Goal: Transaction & Acquisition: Purchase product/service

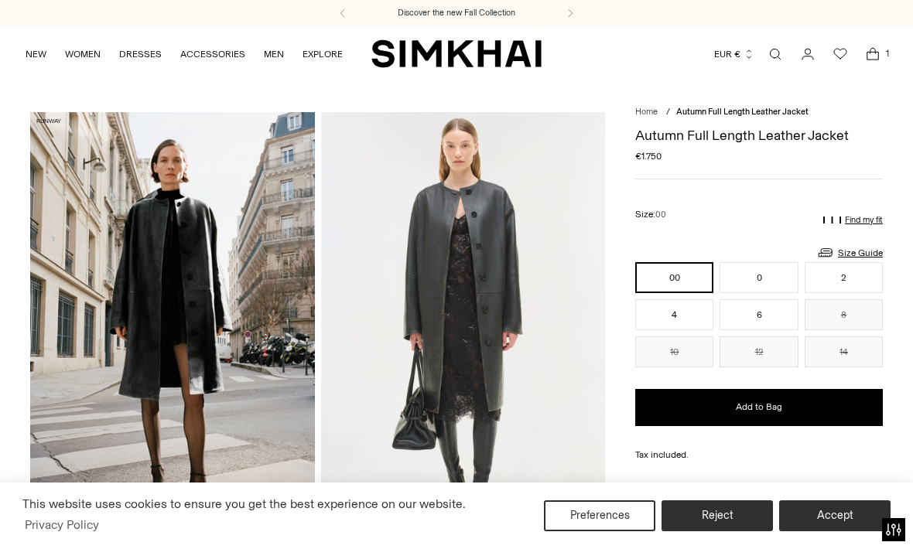
click at [289, 55] on img "SIMKHAI" at bounding box center [456, 54] width 170 height 30
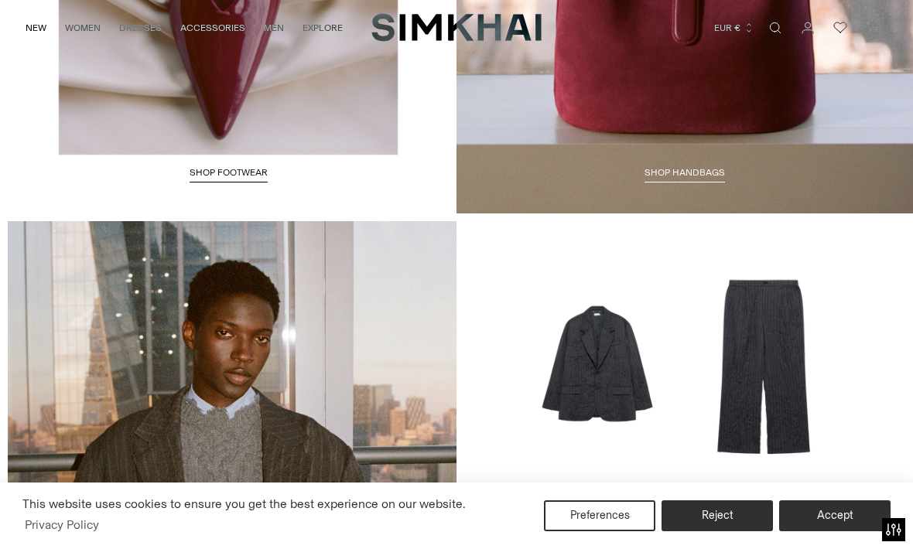
scroll to position [2375, 0]
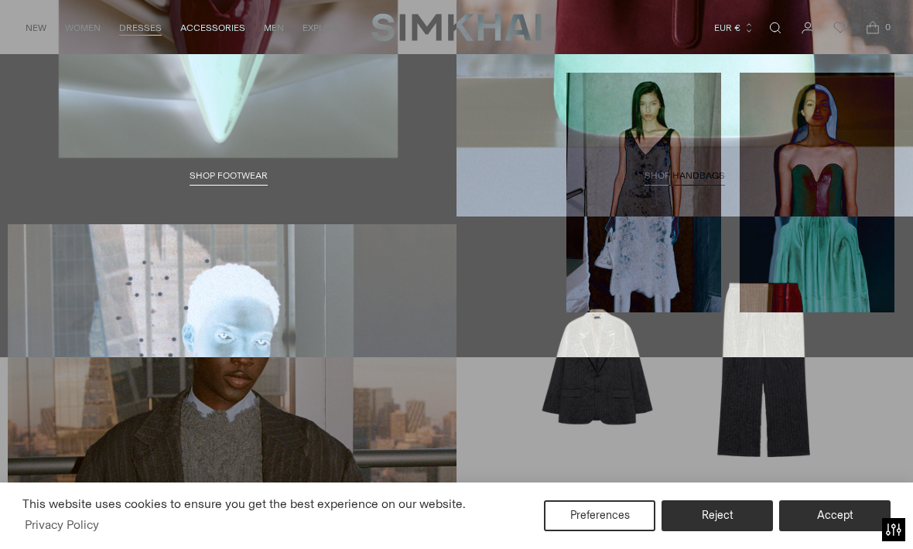
click at [122, 185] on link "White Occasion Dresses" at bounding box center [81, 190] width 125 height 11
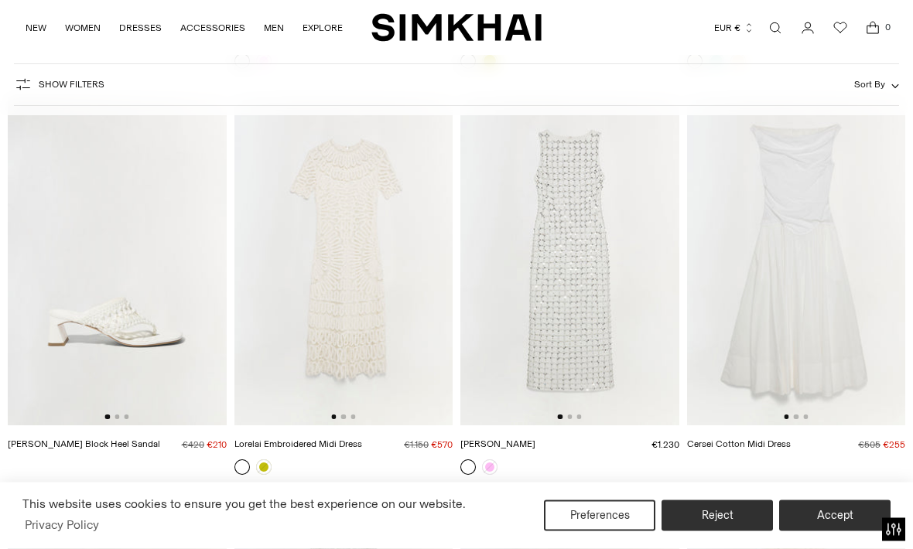
scroll to position [2538, 0]
click at [819, 306] on img at bounding box center [796, 261] width 219 height 328
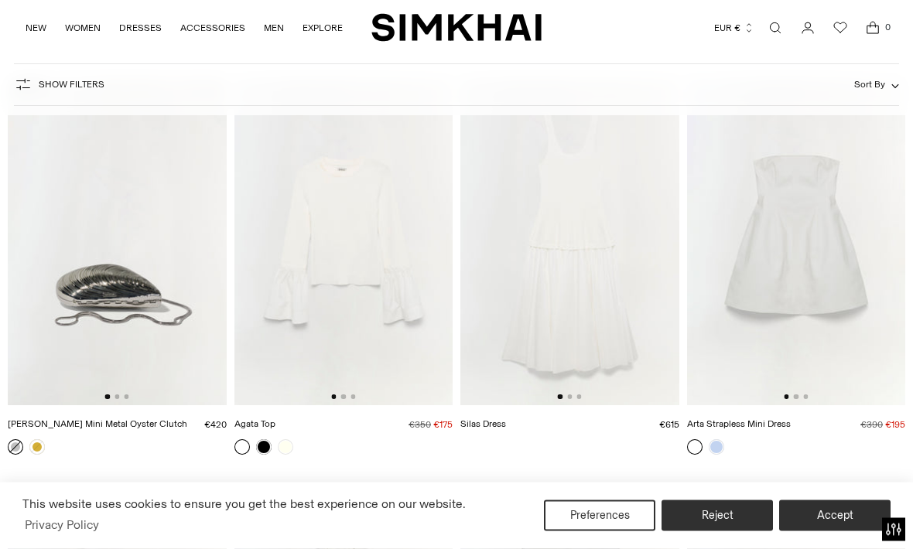
scroll to position [3789, 0]
click at [408, 262] on img at bounding box center [343, 241] width 219 height 328
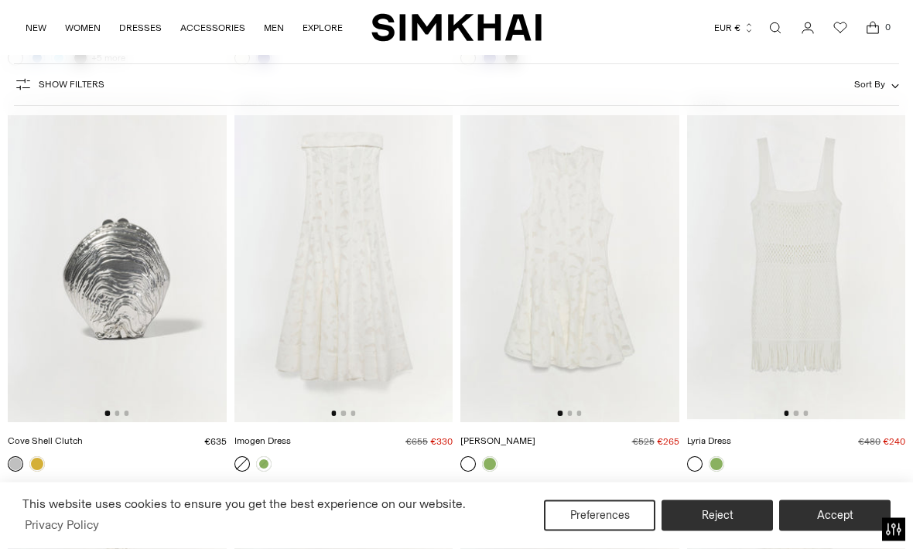
scroll to position [4583, 0]
click at [370, 319] on img at bounding box center [343, 260] width 219 height 328
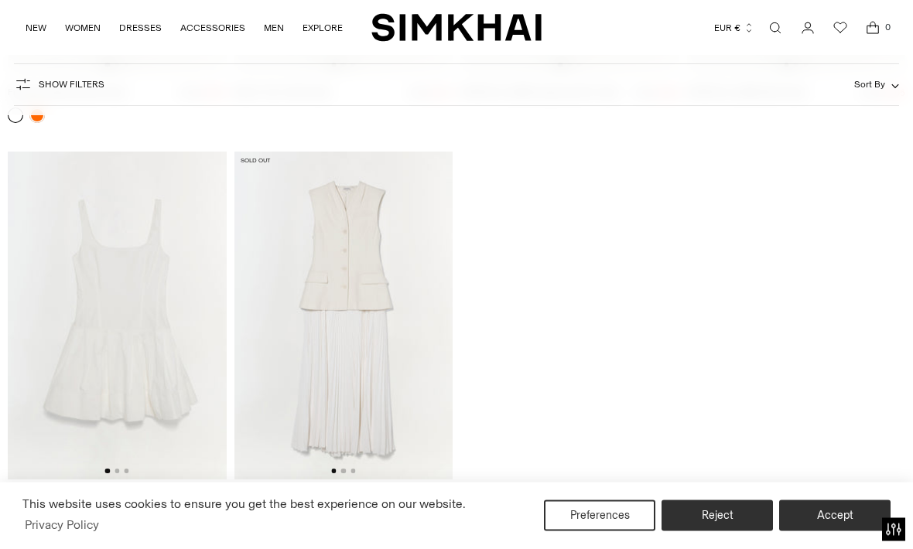
scroll to position [6977, 0]
click at [162, 286] on img at bounding box center [117, 314] width 219 height 328
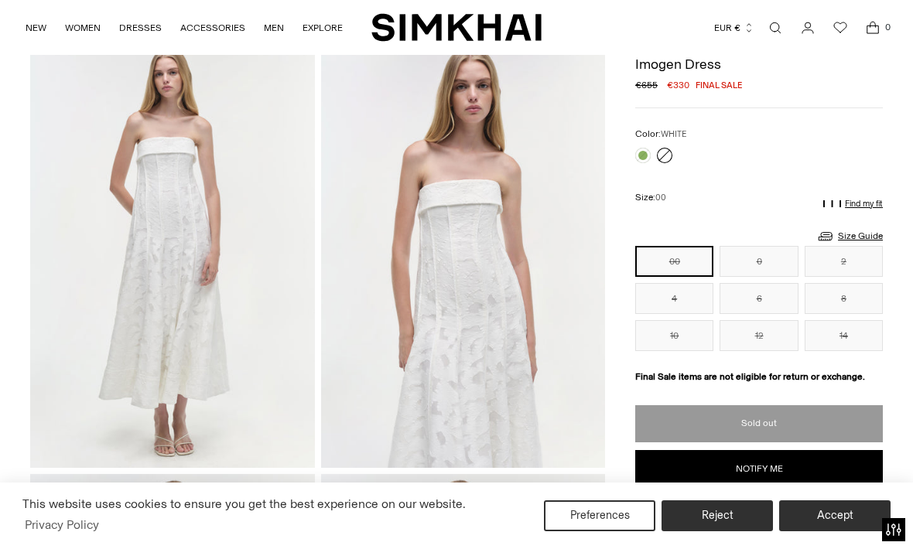
scroll to position [73, 0]
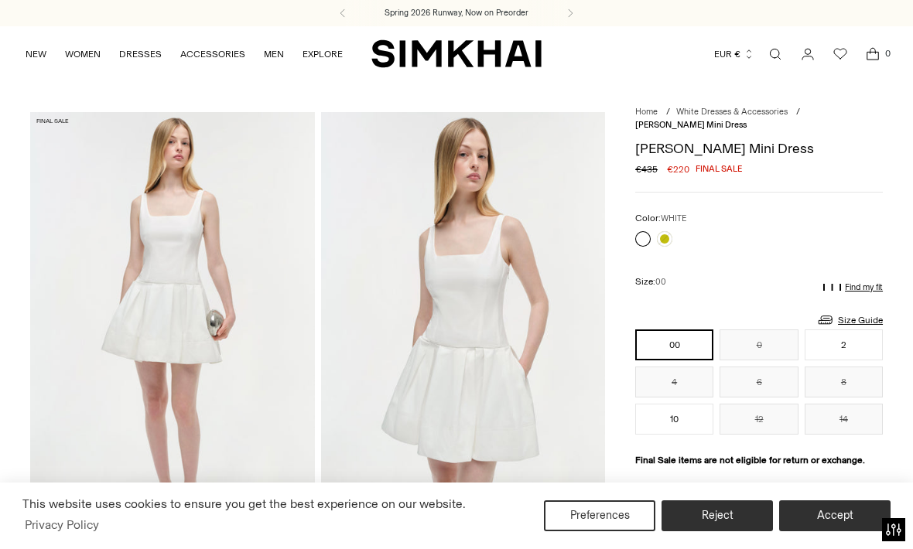
click at [60, 131] on img at bounding box center [172, 325] width 285 height 426
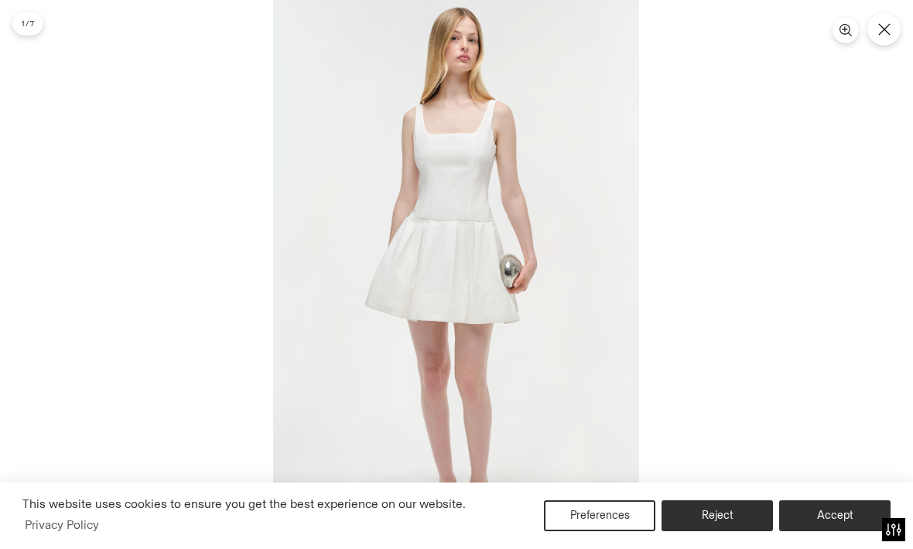
click at [892, 36] on button "Close" at bounding box center [883, 28] width 33 height 33
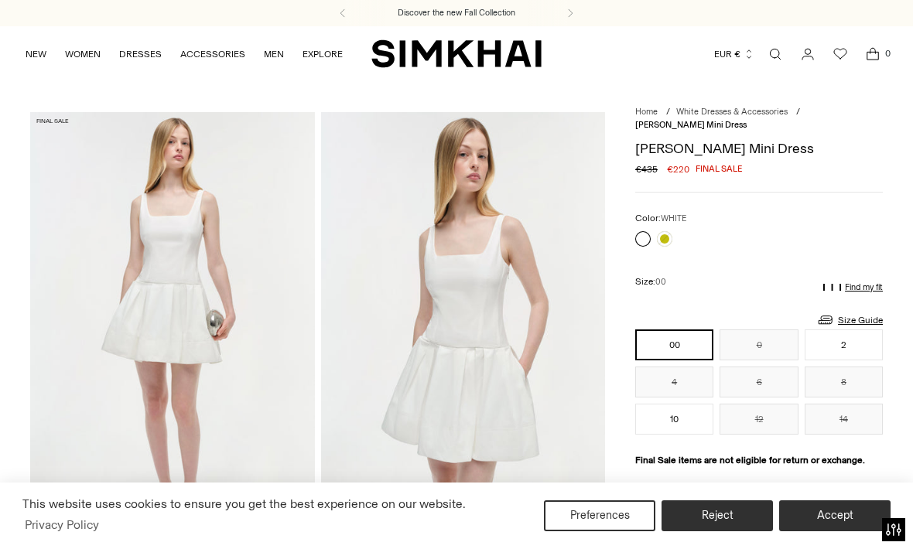
click at [502, 50] on img "SIMKHAI" at bounding box center [456, 54] width 170 height 30
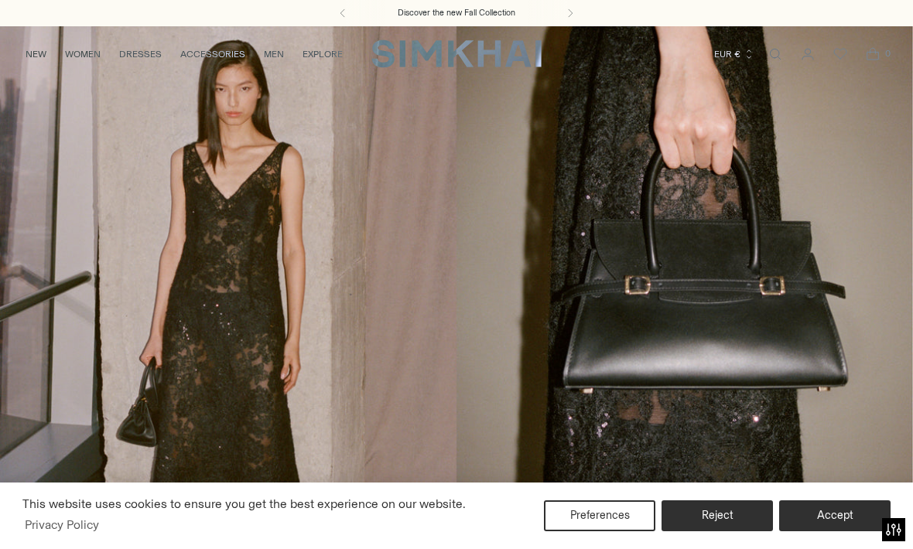
click at [777, 51] on link "Open search modal" at bounding box center [775, 54] width 31 height 31
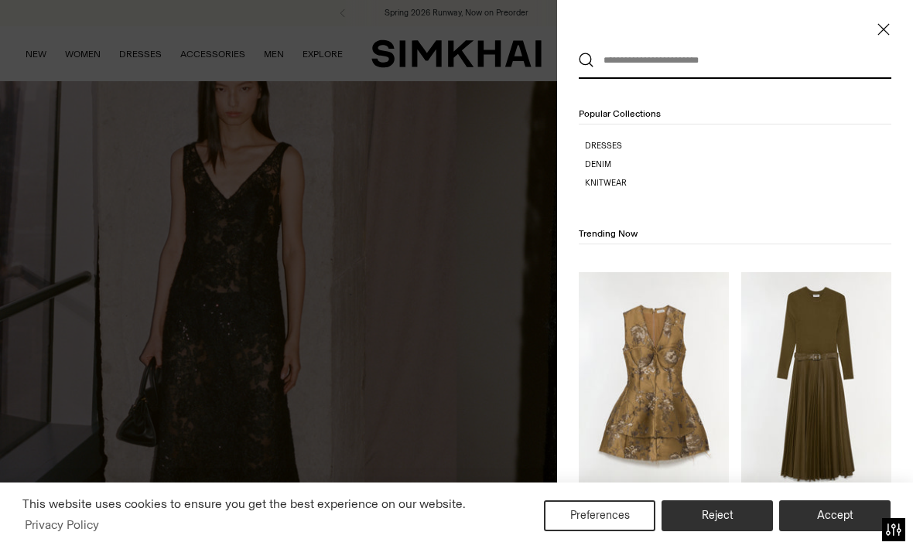
click at [676, 63] on input "text" at bounding box center [731, 60] width 275 height 34
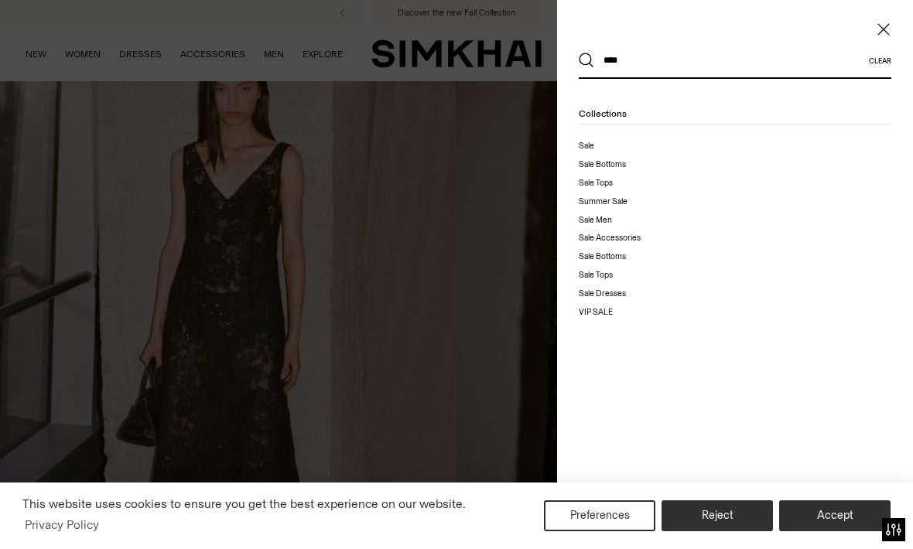
type input "****"
click at [586, 60] on button "Search" at bounding box center [586, 60] width 15 height 15
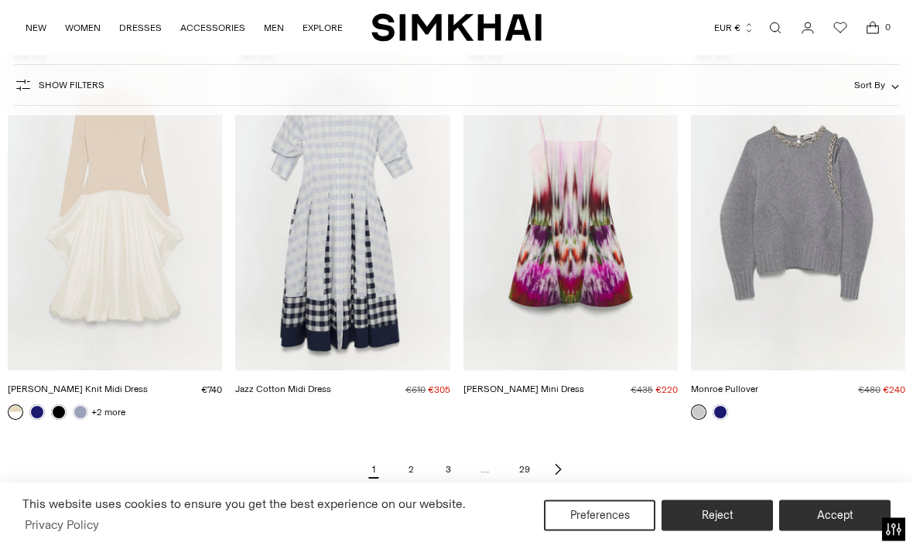
scroll to position [1426, 0]
click at [758, 384] on link "Monroe Pullover" at bounding box center [724, 389] width 67 height 11
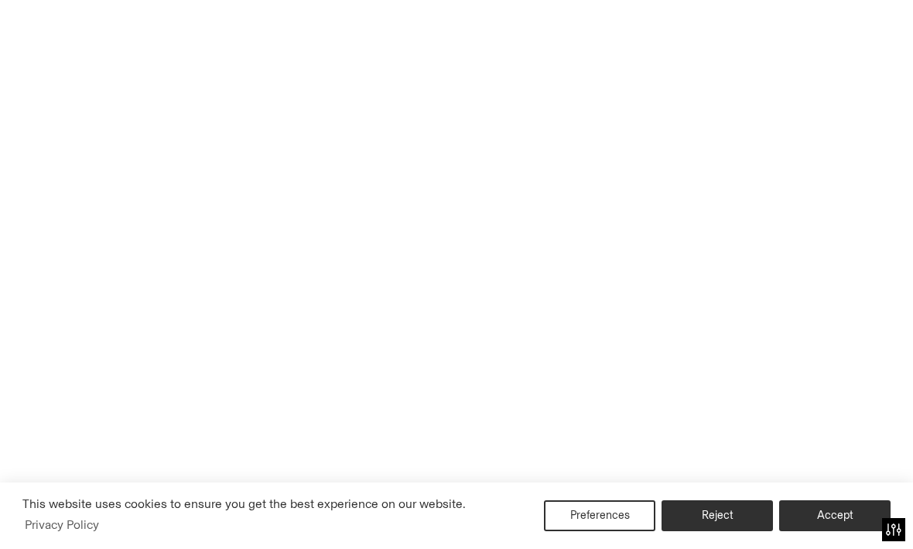
scroll to position [1477, 0]
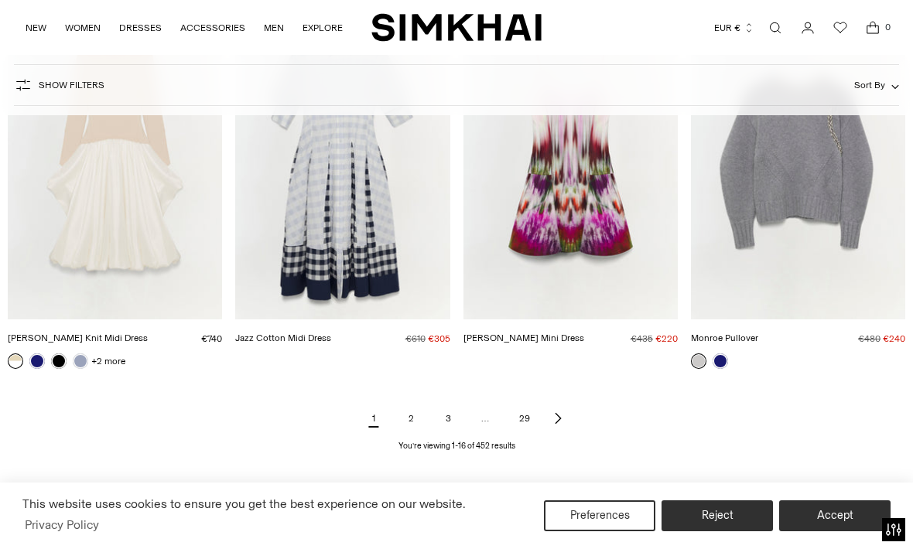
click at [575, 418] on div "1 2 3 … 29 You’re viewing 1-16 of 452 results" at bounding box center [456, 429] width 897 height 46
click at [559, 415] on icon "Next page of results" at bounding box center [557, 418] width 12 height 12
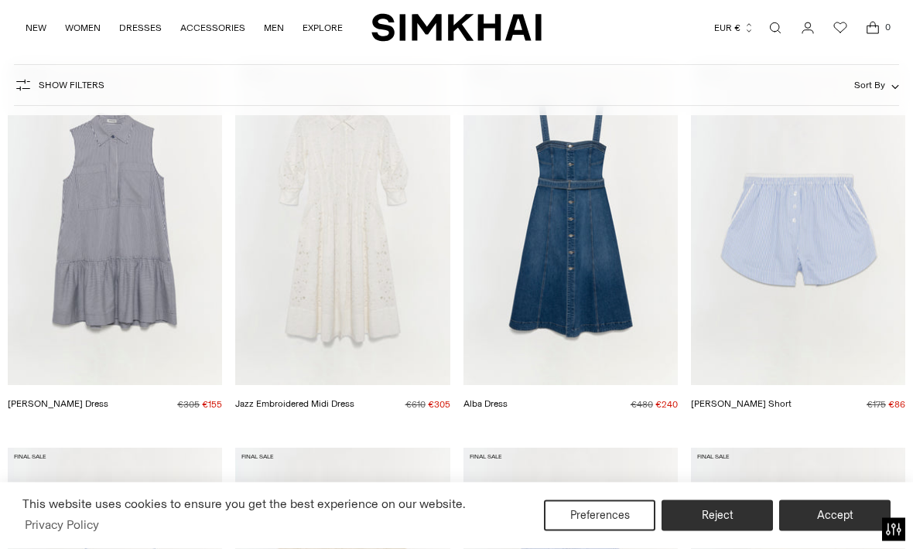
scroll to position [237, 0]
click at [354, 398] on link "Jazz Embroidered Midi Dress" at bounding box center [294, 403] width 119 height 11
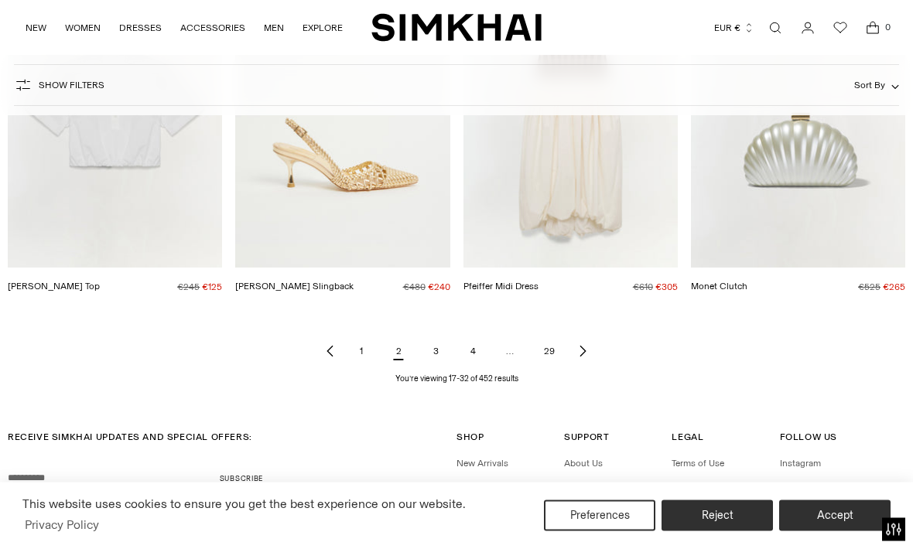
scroll to position [1539, 0]
click at [585, 350] on icon "Next page of results" at bounding box center [582, 351] width 12 height 12
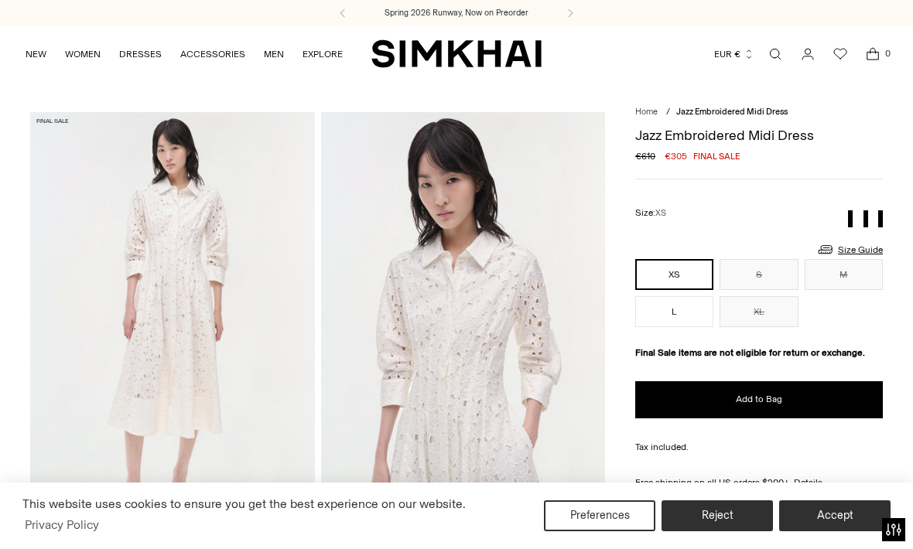
click at [682, 314] on button "L" at bounding box center [674, 311] width 78 height 31
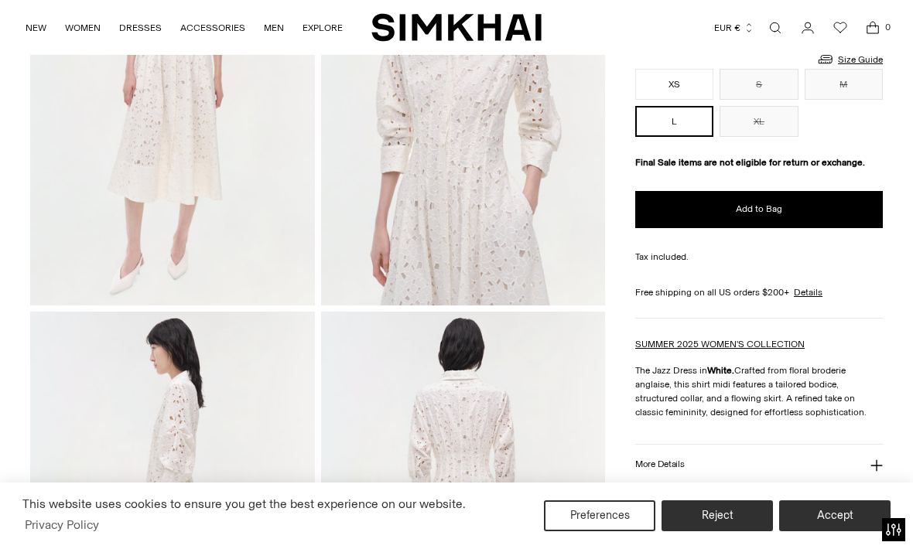
scroll to position [229, 0]
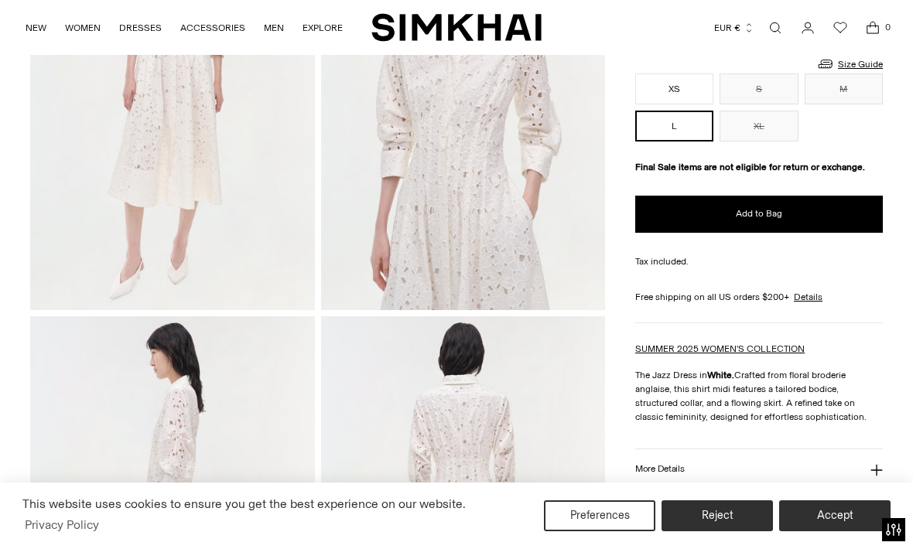
click at [817, 206] on button "Add to Bag" at bounding box center [759, 214] width 248 height 37
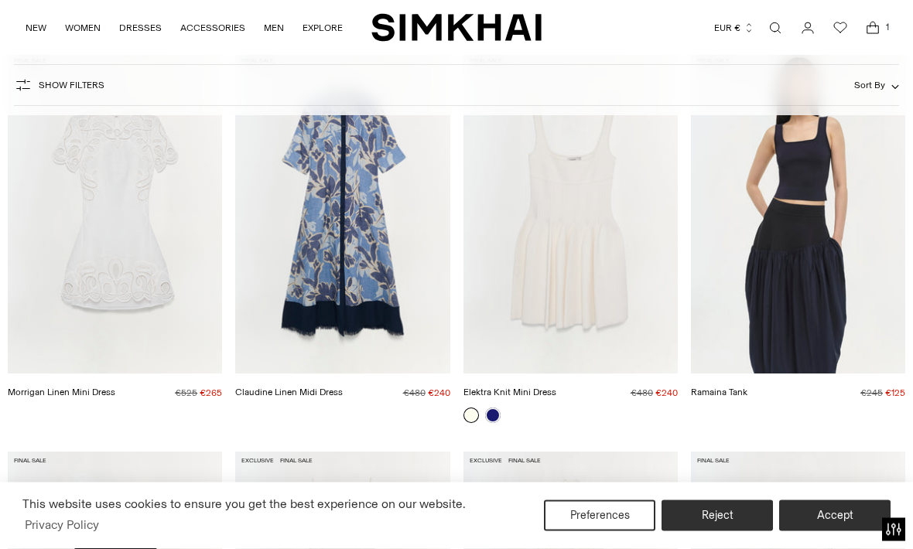
scroll to position [1034, 0]
click at [115, 386] on link "Morrigan Linen Mini Dress" at bounding box center [62, 391] width 108 height 11
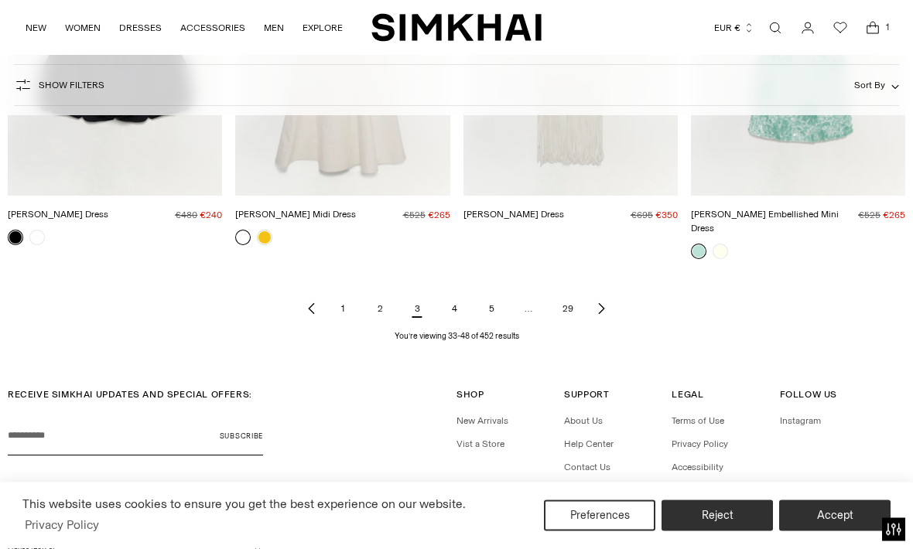
scroll to position [1611, 0]
click at [603, 302] on icon "Next page of results" at bounding box center [601, 308] width 12 height 12
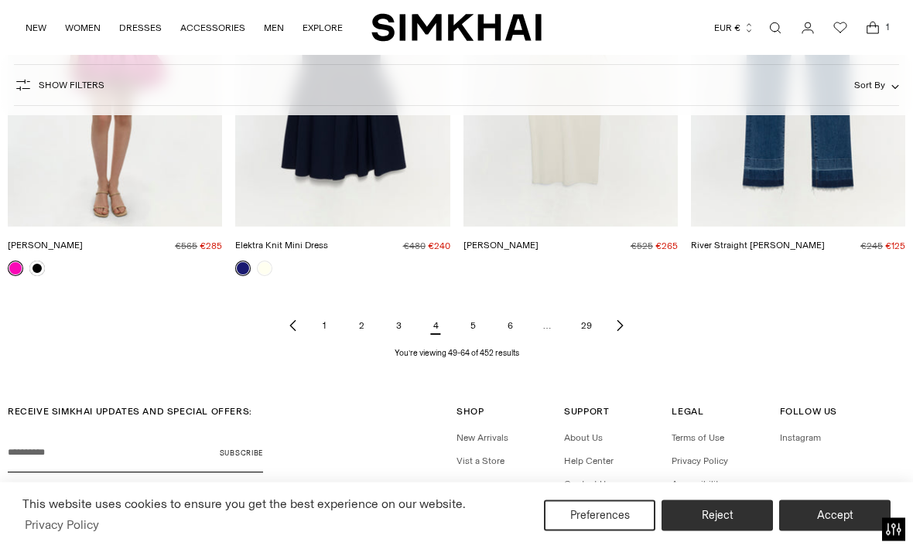
scroll to position [1597, 0]
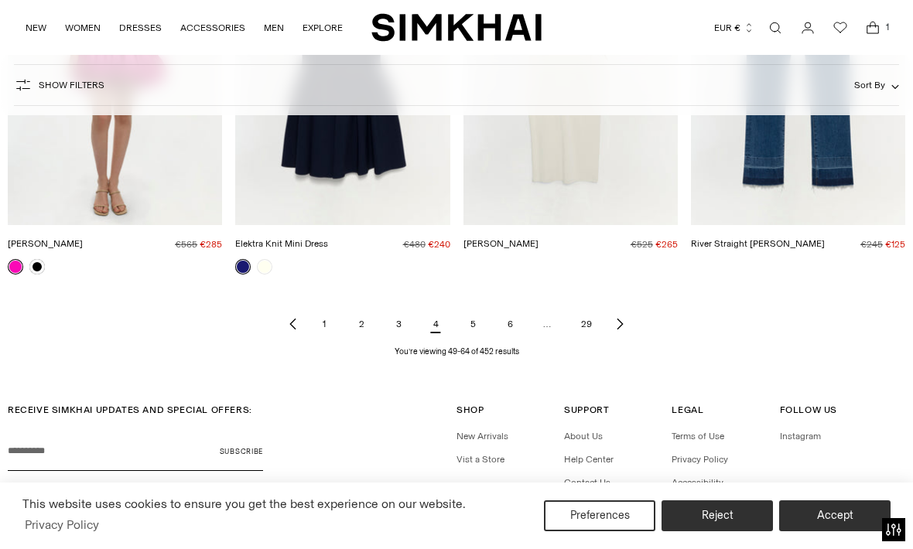
click at [627, 326] on link "Next page of results" at bounding box center [619, 324] width 19 height 31
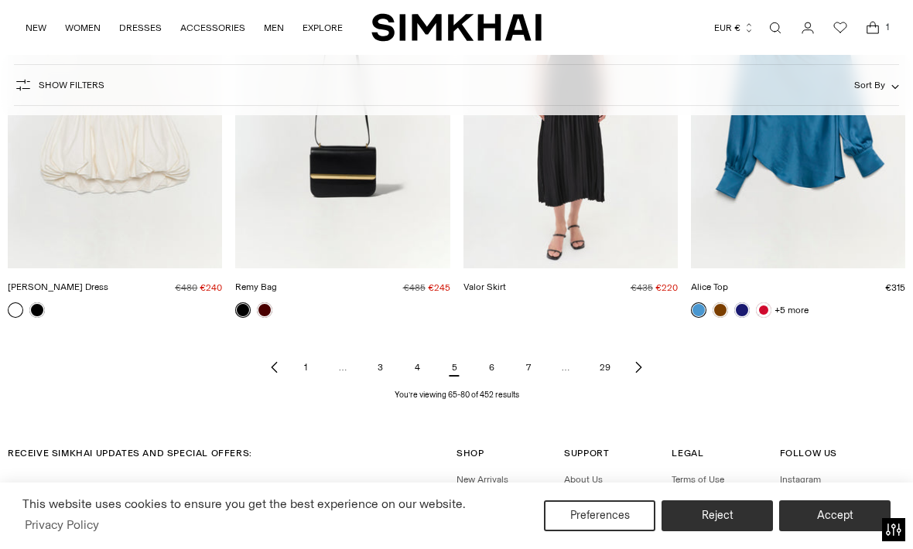
scroll to position [1577, 0]
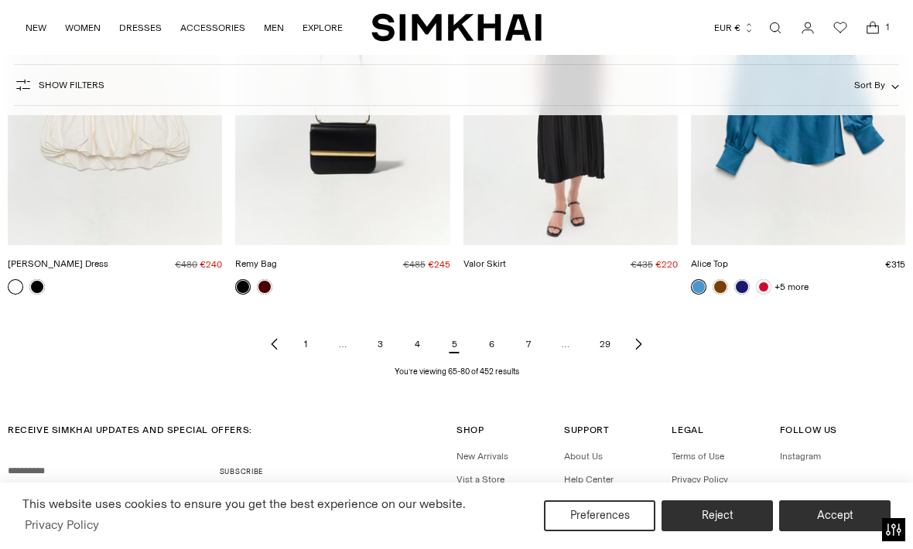
click at [644, 345] on link "Next page of results" at bounding box center [638, 344] width 19 height 31
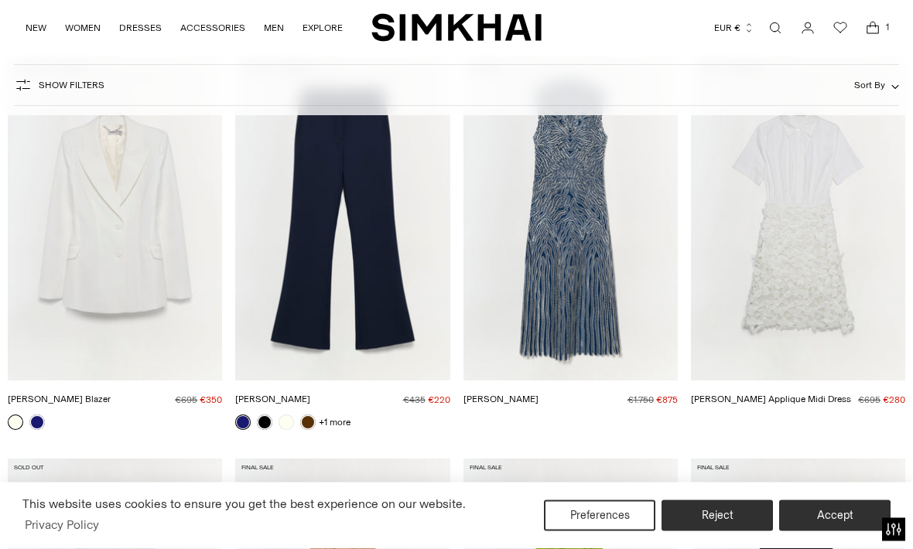
scroll to position [643, 0]
click at [818, 393] on link "[PERSON_NAME] Applique Midi Dress" at bounding box center [771, 398] width 160 height 11
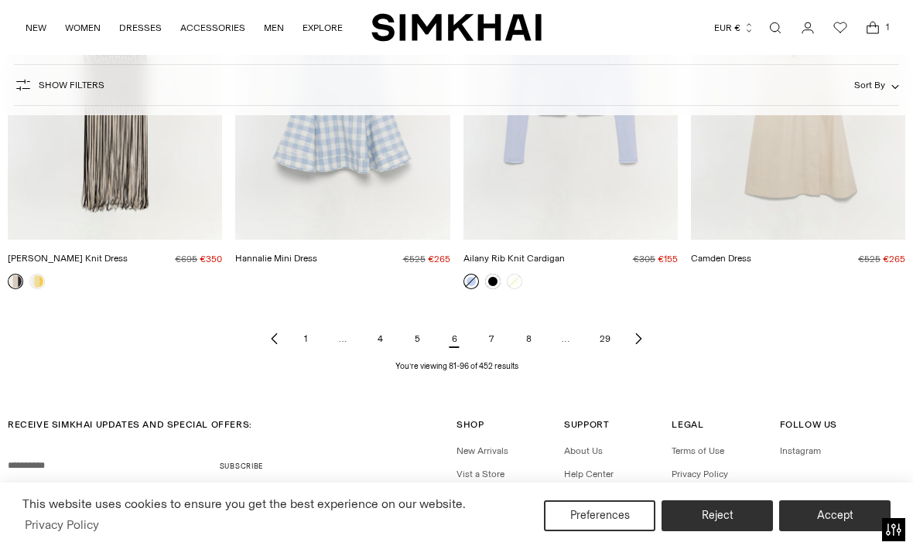
scroll to position [1583, 0]
click at [646, 341] on link "Next page of results" at bounding box center [638, 338] width 19 height 31
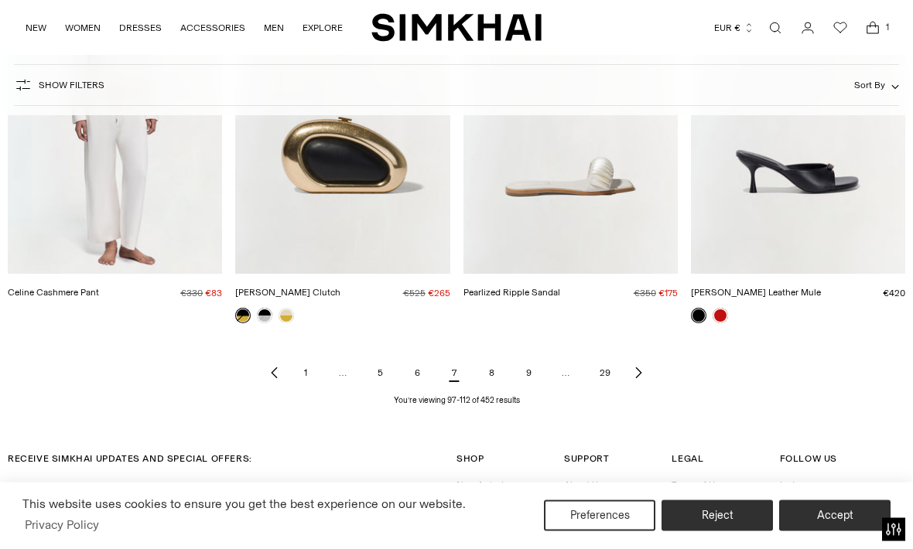
scroll to position [1541, 0]
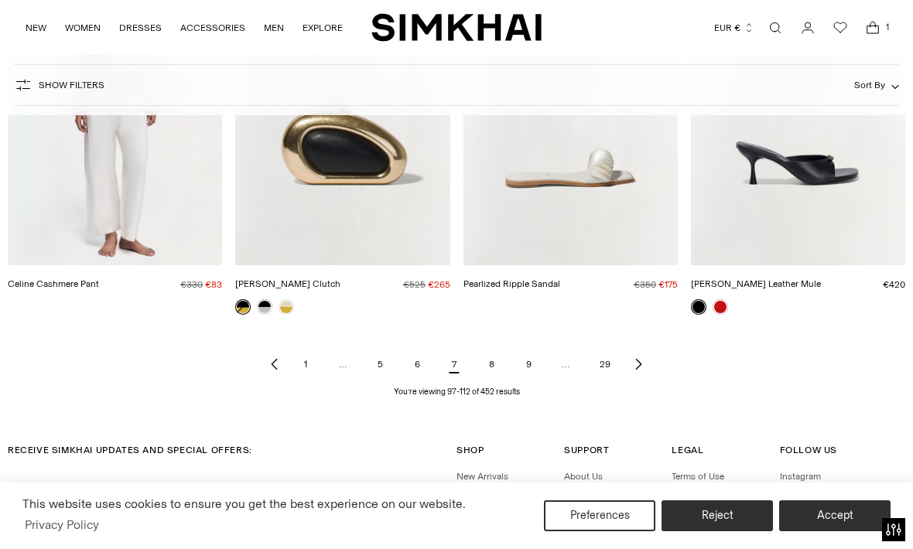
click at [646, 359] on link "Next page of results" at bounding box center [638, 364] width 19 height 31
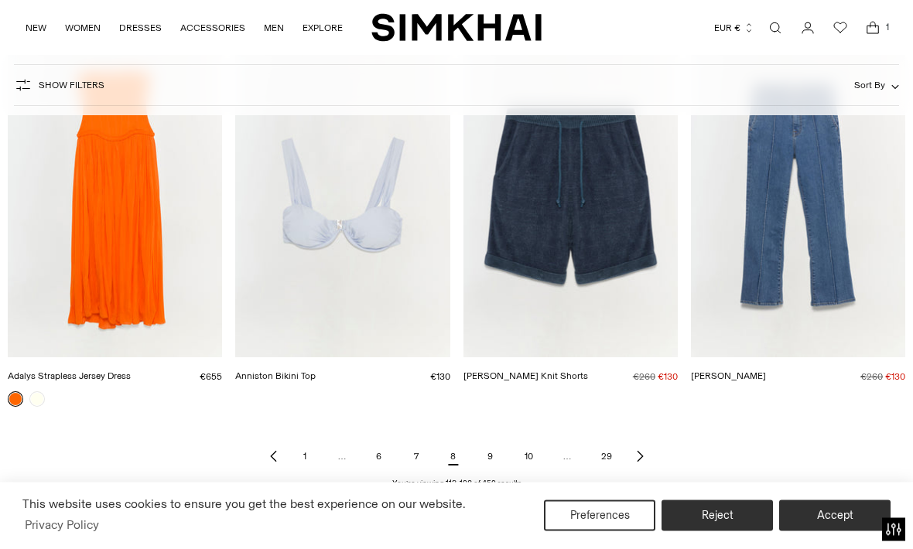
scroll to position [1448, 0]
click at [647, 444] on link "Next page of results" at bounding box center [639, 456] width 19 height 31
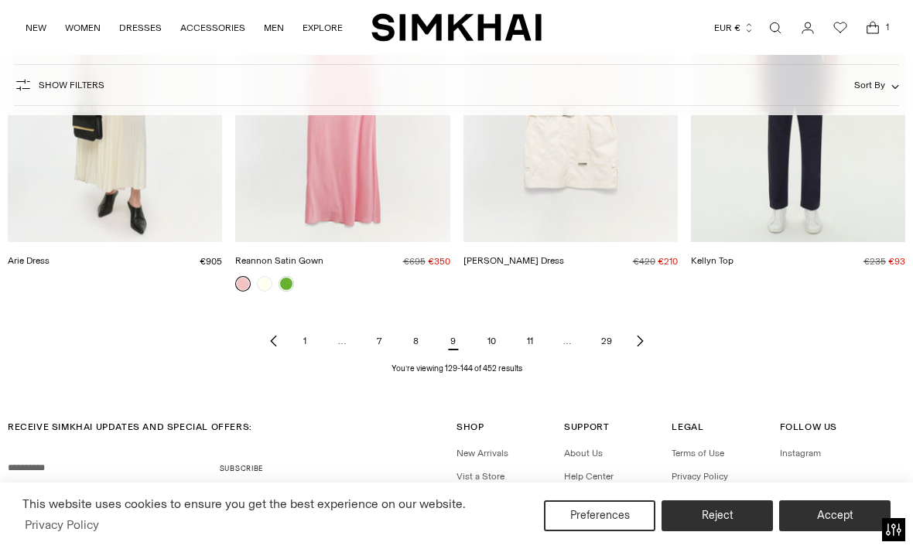
scroll to position [1585, 0]
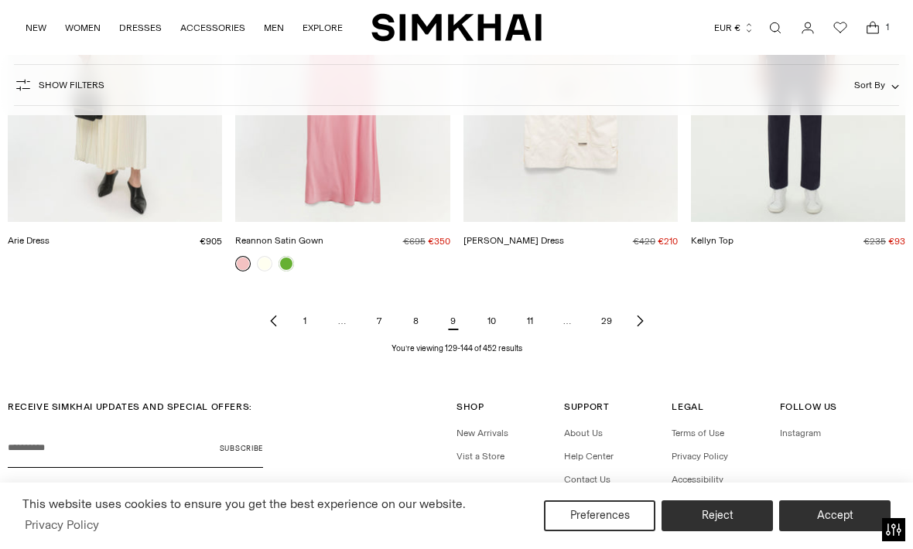
click at [640, 320] on icon "Next page of results" at bounding box center [639, 321] width 5 height 11
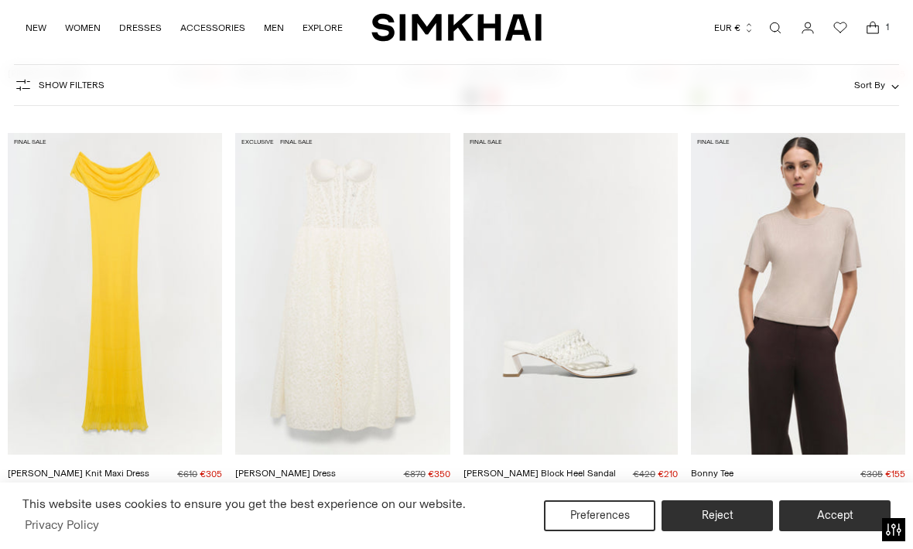
scroll to position [566, 0]
click at [336, 469] on link "Evangeline Dress" at bounding box center [285, 474] width 101 height 11
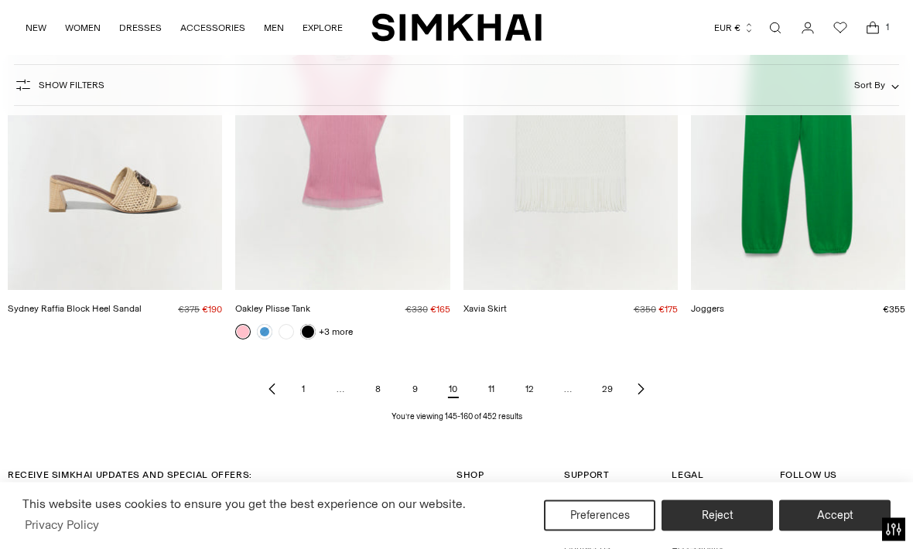
scroll to position [1532, 0]
click at [648, 385] on link "Next page of results" at bounding box center [640, 389] width 19 height 31
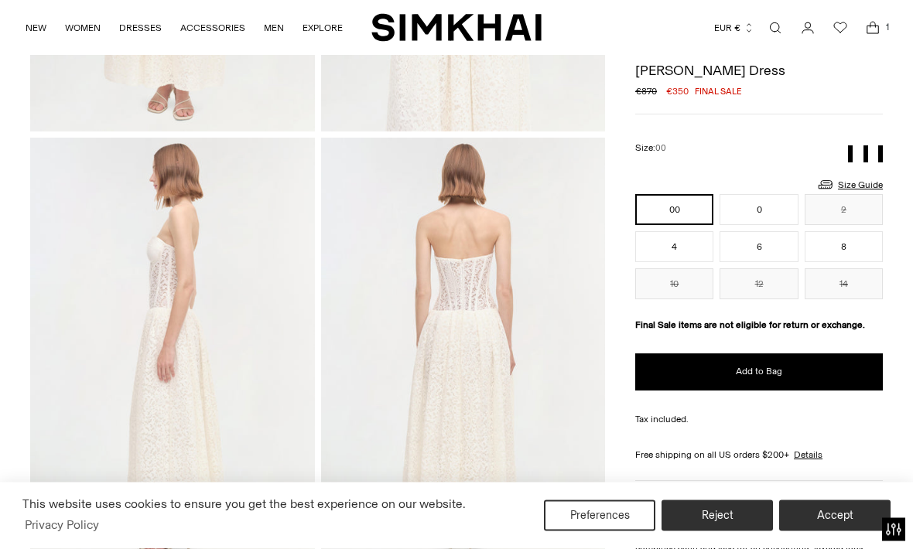
scroll to position [377, 0]
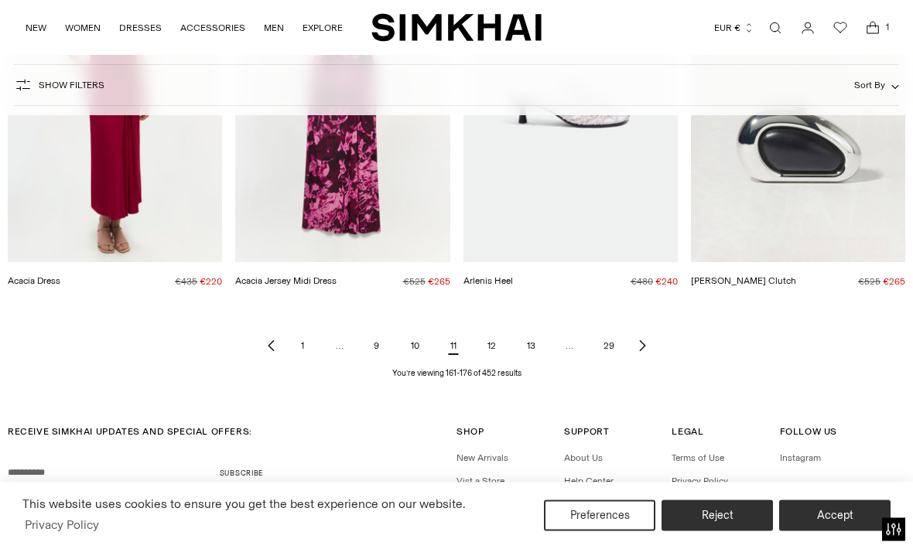
scroll to position [1560, 0]
click at [646, 347] on icon "Next page of results" at bounding box center [642, 346] width 12 height 12
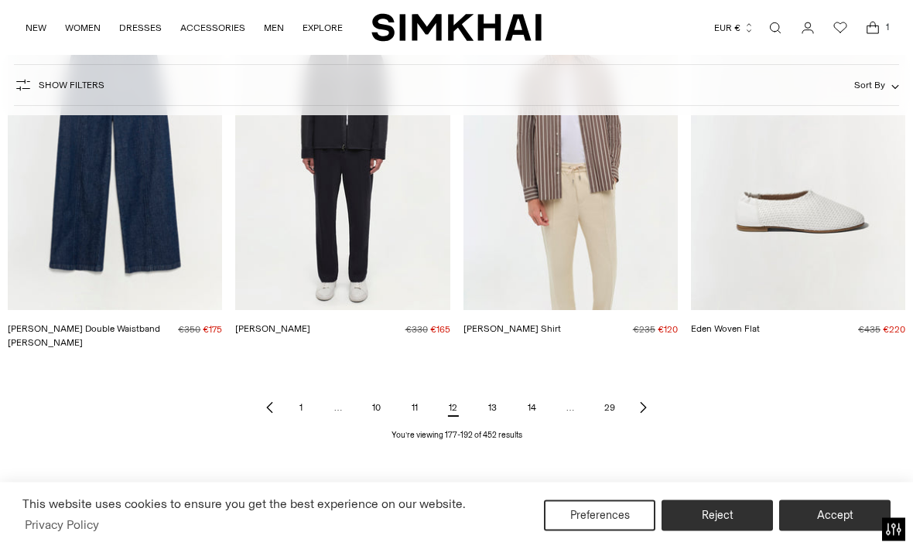
scroll to position [1512, 0]
click at [650, 398] on link "Next page of results" at bounding box center [642, 407] width 19 height 31
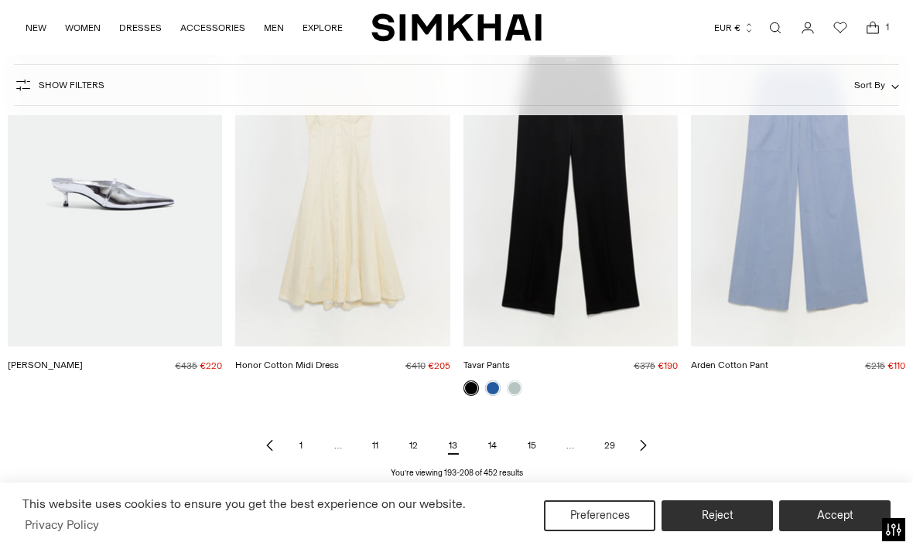
scroll to position [1481, 0]
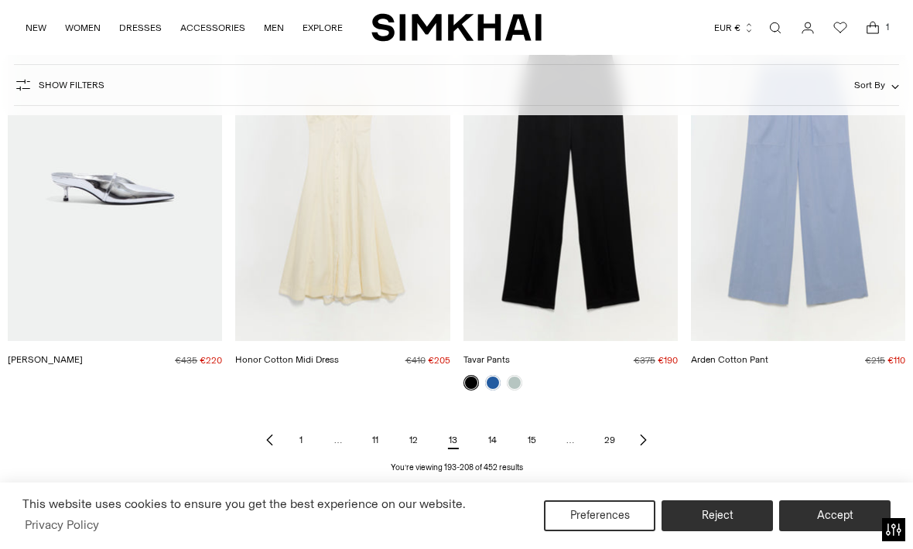
click at [339, 354] on link "Honor Cotton Midi Dress" at bounding box center [287, 359] width 104 height 11
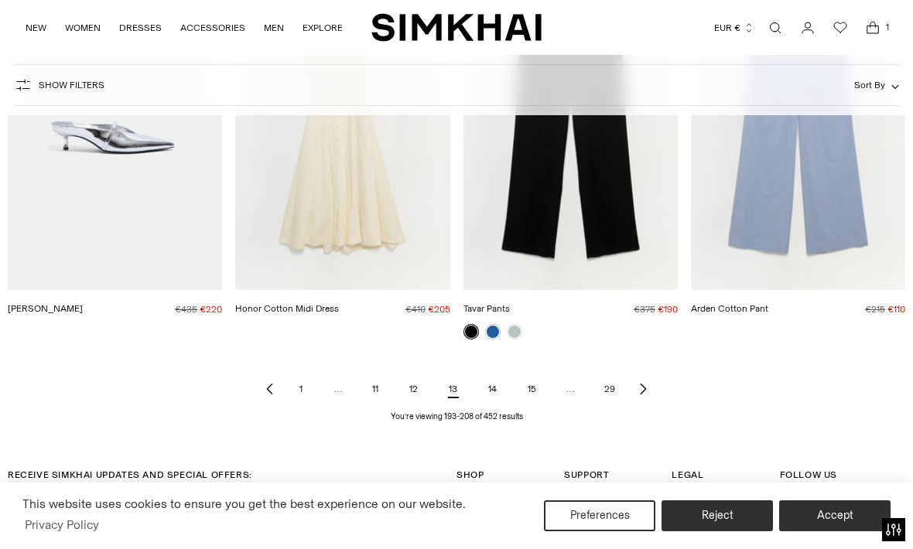
click at [649, 388] on icon "Next page of results" at bounding box center [643, 389] width 12 height 12
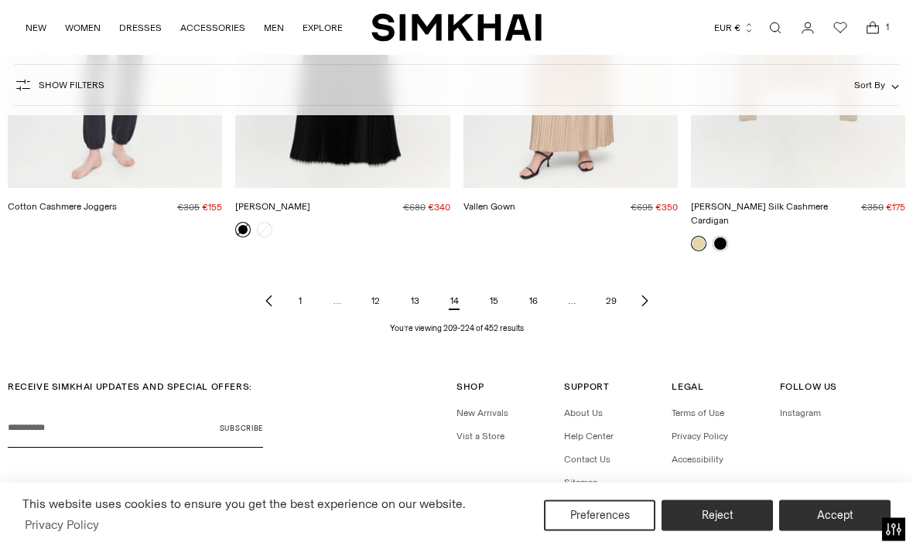
click at [652, 290] on link "Next page of results" at bounding box center [644, 301] width 19 height 31
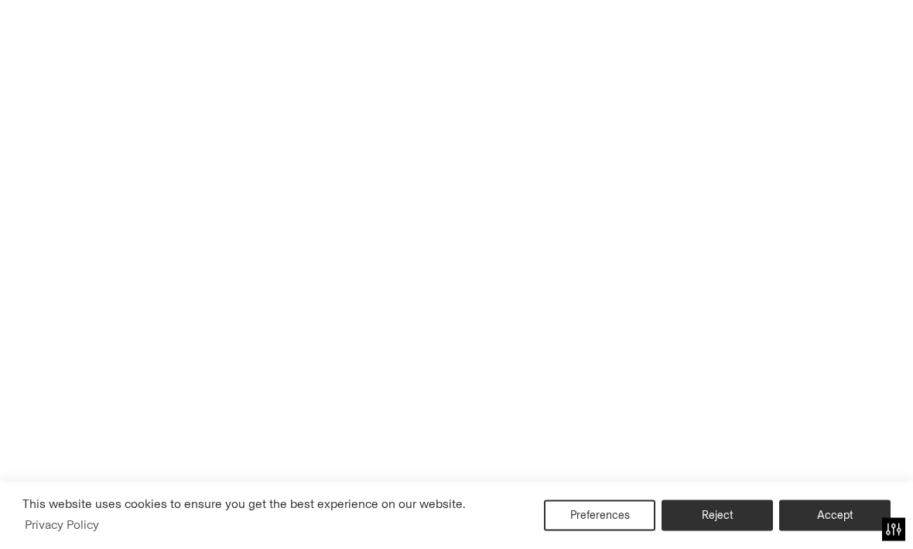
scroll to position [1603, 0]
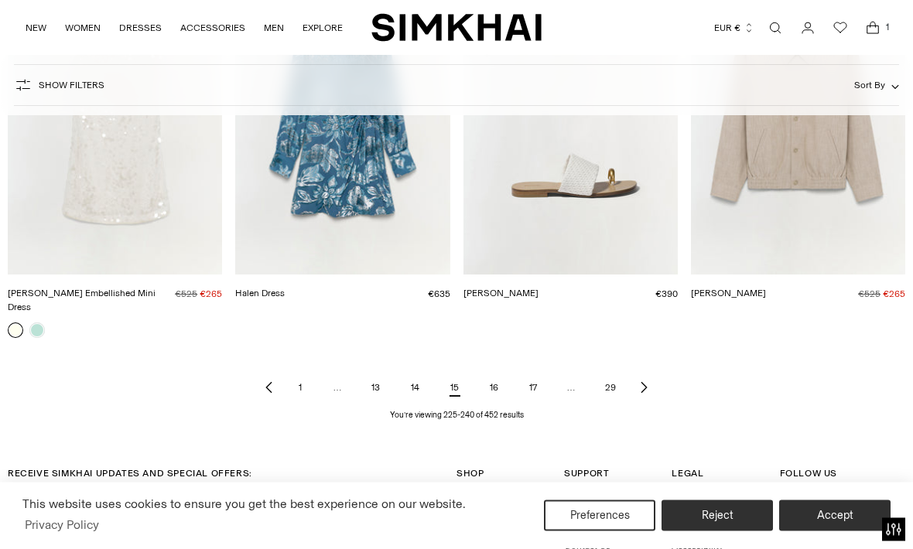
scroll to position [1532, 0]
click at [649, 381] on icon "Next page of results" at bounding box center [643, 387] width 12 height 12
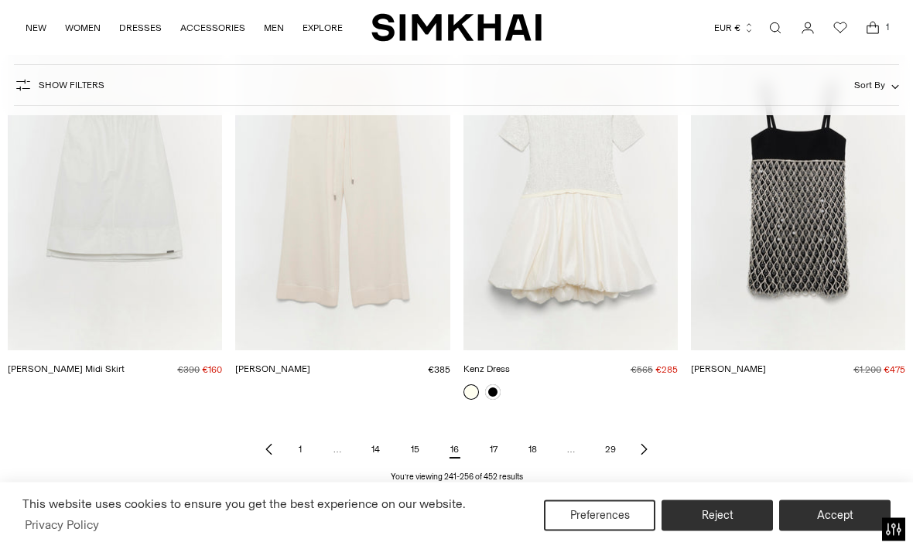
scroll to position [1456, 0]
click at [651, 452] on link "Next page of results" at bounding box center [643, 449] width 19 height 31
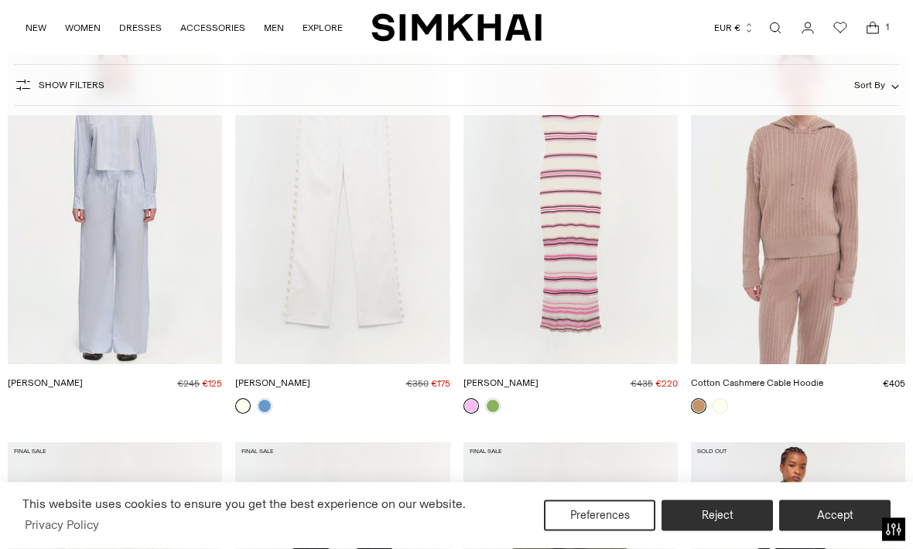
scroll to position [258, 0]
click at [310, 377] on link "[PERSON_NAME]" at bounding box center [272, 382] width 75 height 11
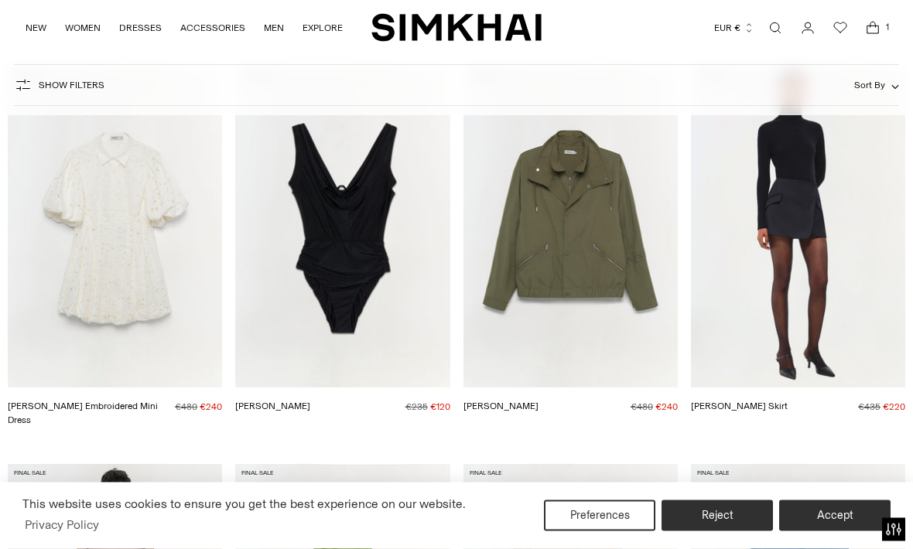
scroll to position [635, 0]
click at [109, 401] on link "Cleo Embroidered Mini Dress" at bounding box center [83, 413] width 150 height 25
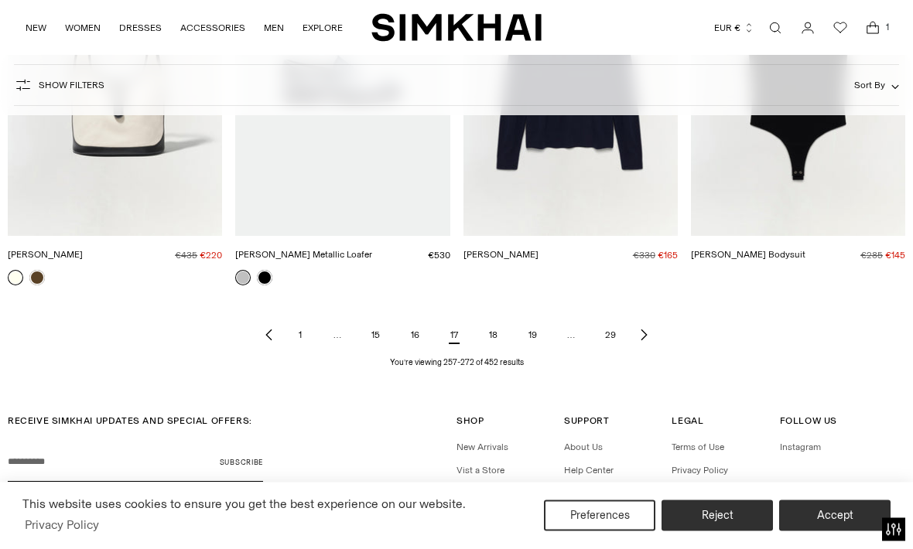
scroll to position [1585, 0]
click at [650, 329] on icon "Next page of results" at bounding box center [643, 335] width 12 height 12
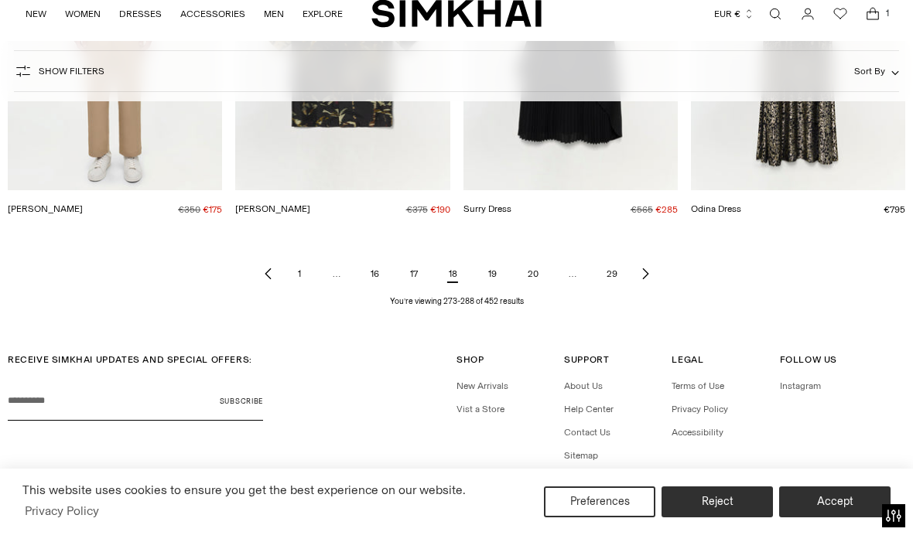
scroll to position [1603, 0]
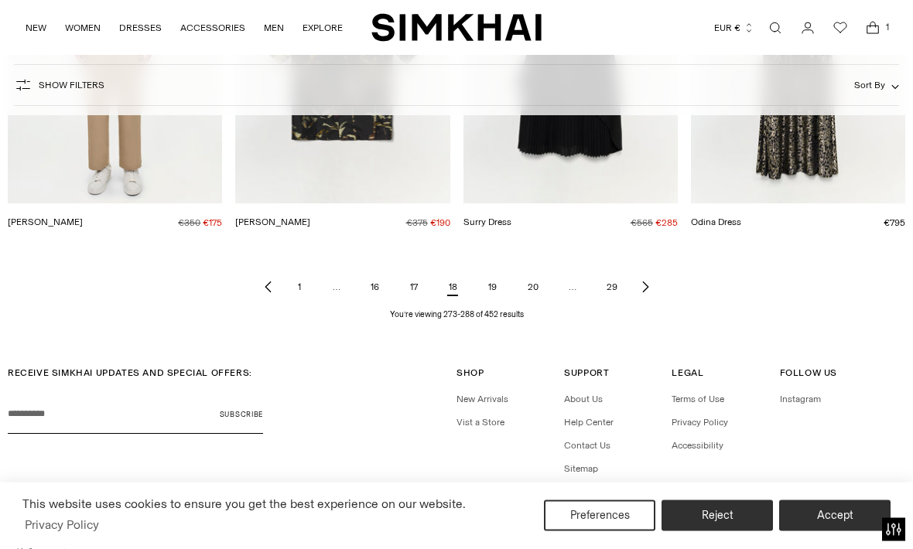
click at [674, 305] on div "1 … 16 17 18 19 20 … 29 You’re viewing 273-288 of 452 results" at bounding box center [456, 298] width 897 height 46
click at [654, 285] on link "Next page of results" at bounding box center [645, 287] width 19 height 31
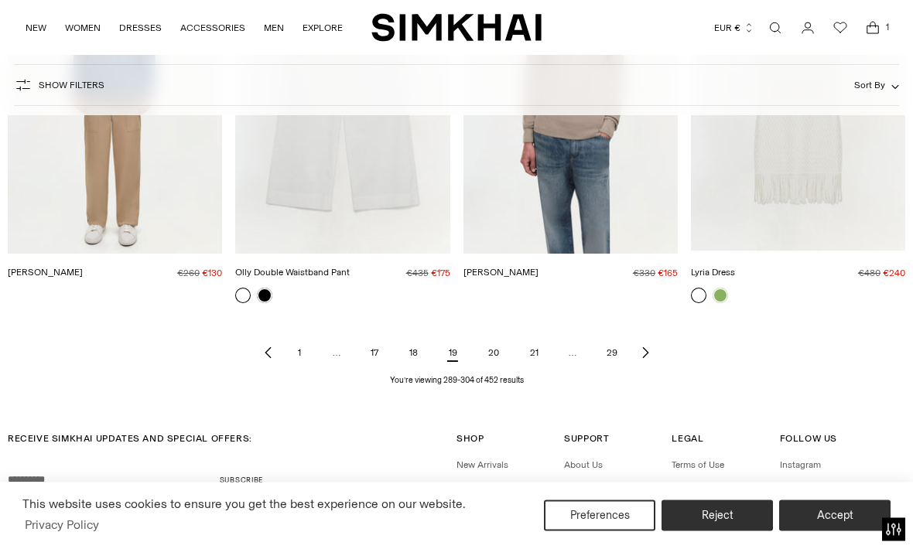
scroll to position [1569, 0]
click at [652, 364] on link "Next page of results" at bounding box center [645, 352] width 19 height 31
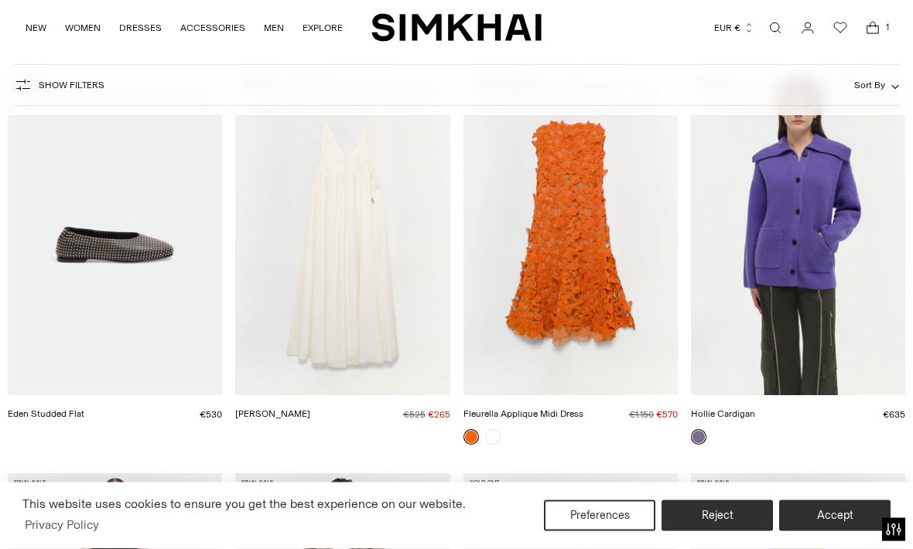
scroll to position [627, 0]
click at [301, 408] on link "[PERSON_NAME]" at bounding box center [272, 413] width 75 height 11
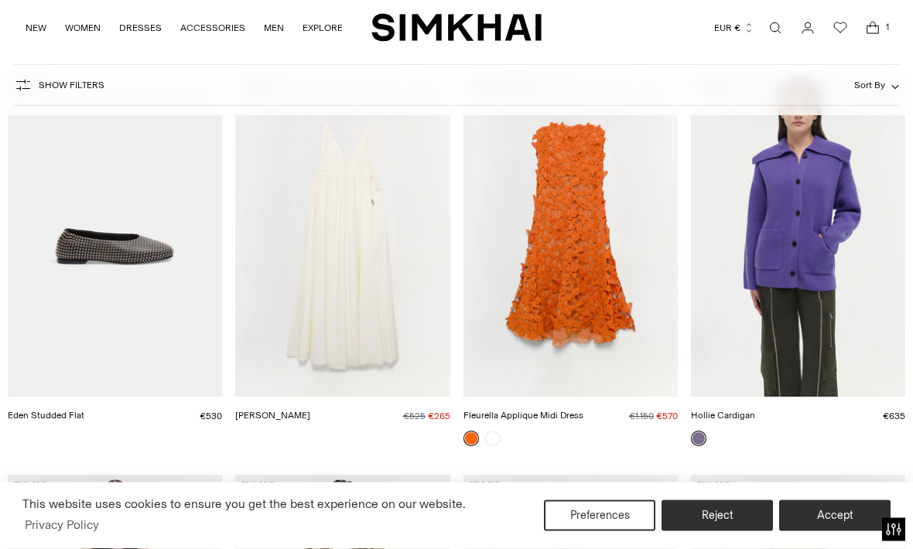
scroll to position [626, 0]
click at [498, 421] on link "Fleurella Applique Midi Dress" at bounding box center [523, 415] width 120 height 11
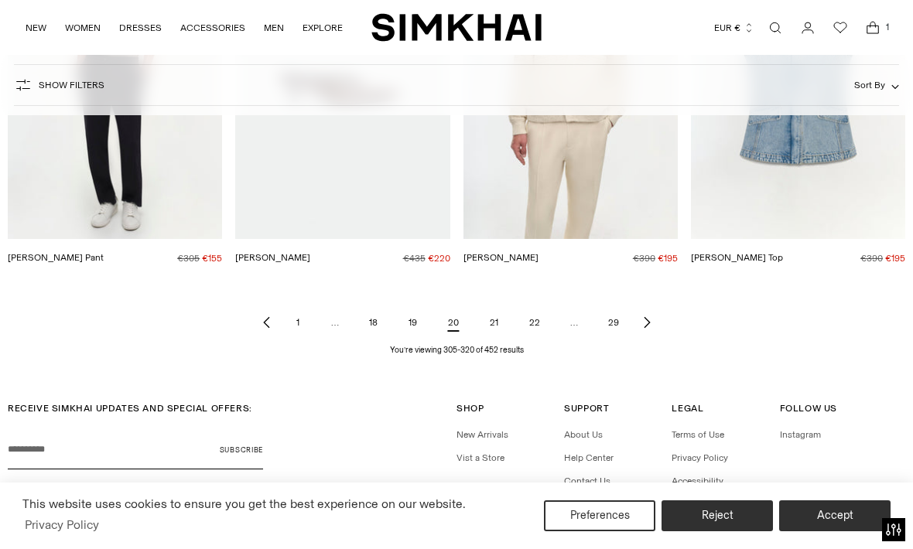
scroll to position [1618, 0]
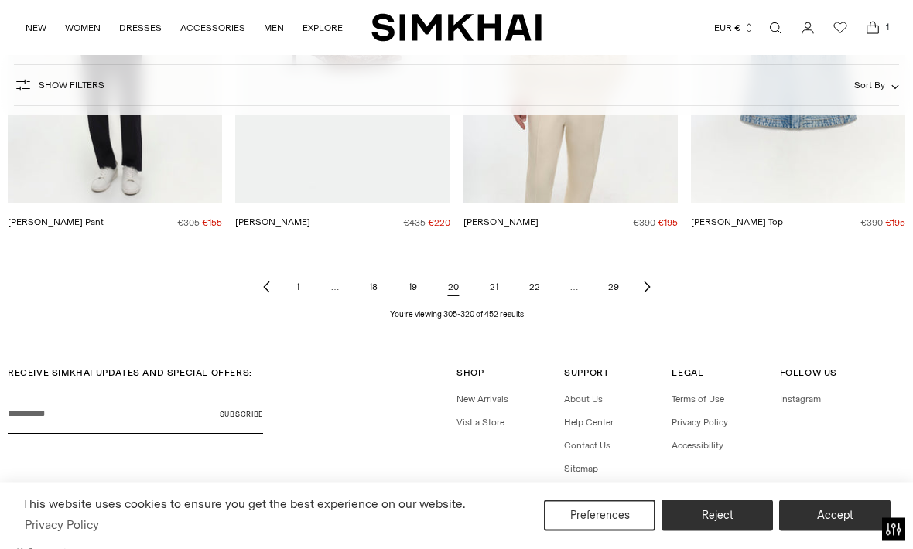
click at [653, 290] on link "Next page of results" at bounding box center [646, 287] width 19 height 31
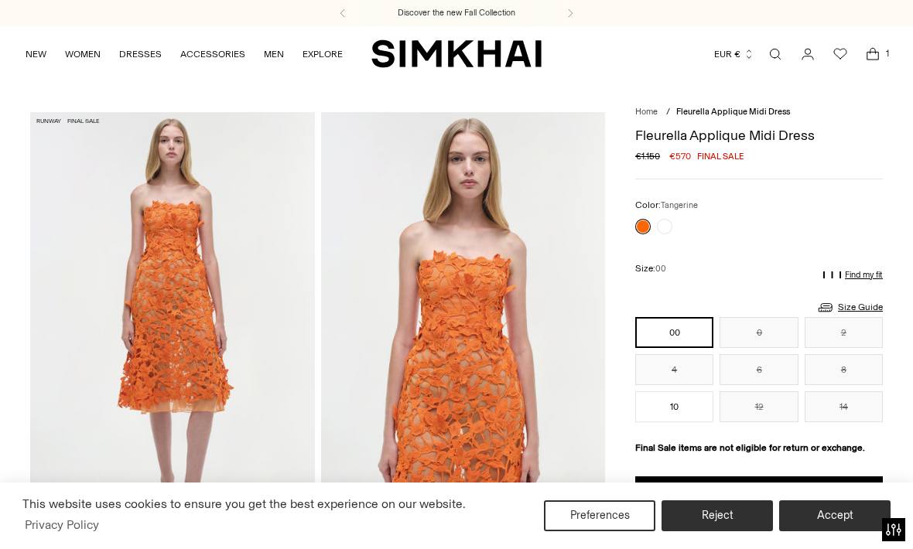
click at [667, 230] on link at bounding box center [664, 226] width 15 height 15
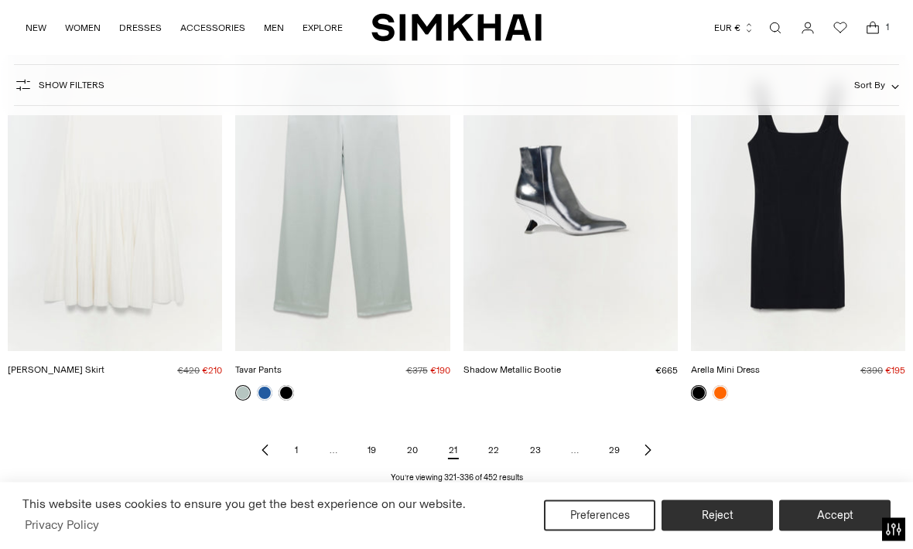
scroll to position [1442, 0]
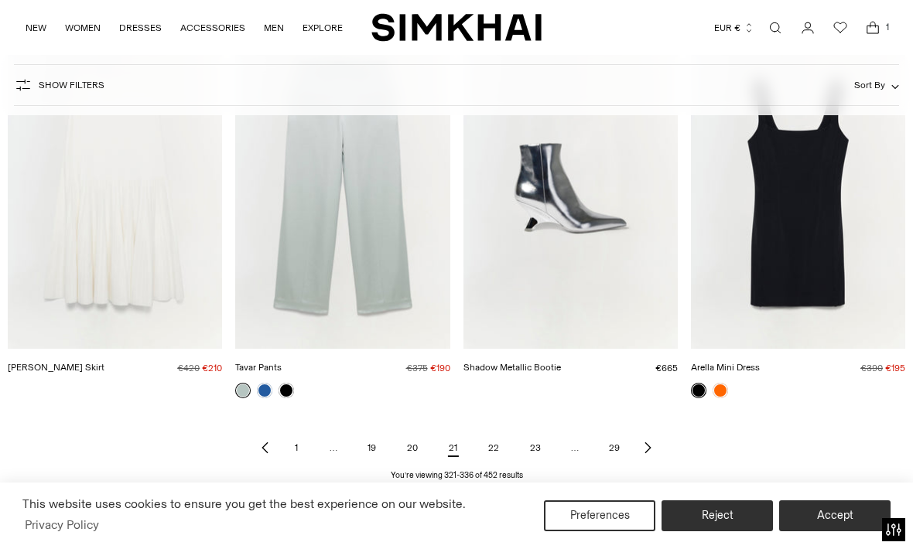
click at [656, 446] on link "Next page of results" at bounding box center [647, 447] width 19 height 31
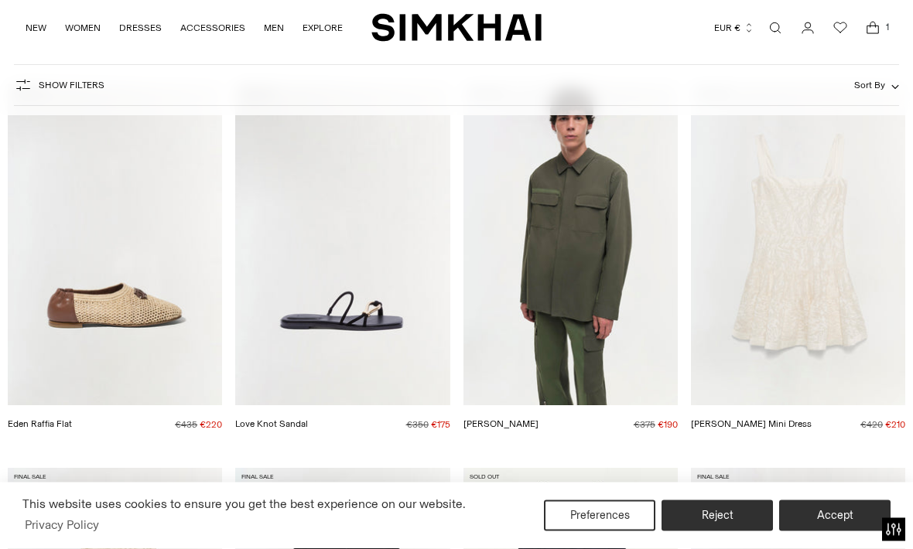
scroll to position [602, 0]
click at [787, 418] on link "Laila Jacquard Mini Dress" at bounding box center [751, 423] width 121 height 11
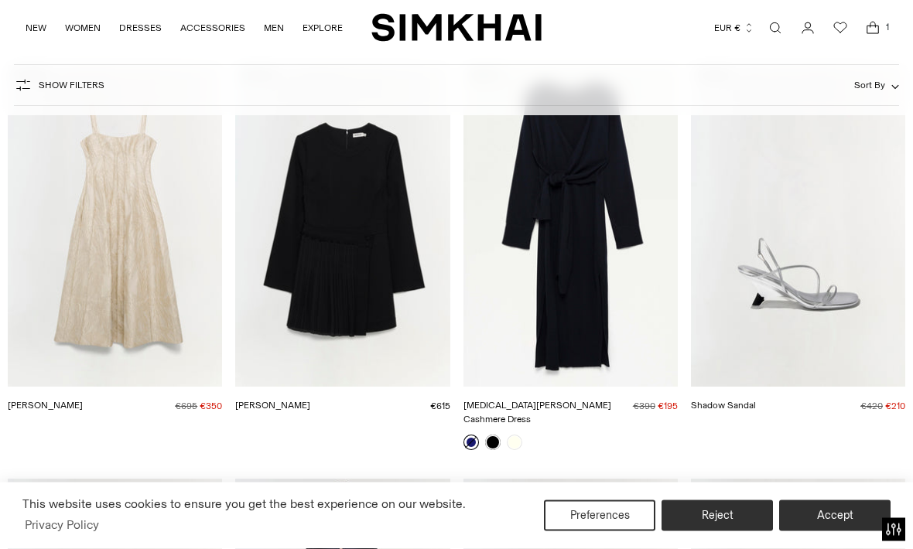
scroll to position [1005, 0]
click at [83, 400] on link "[PERSON_NAME]" at bounding box center [45, 405] width 75 height 11
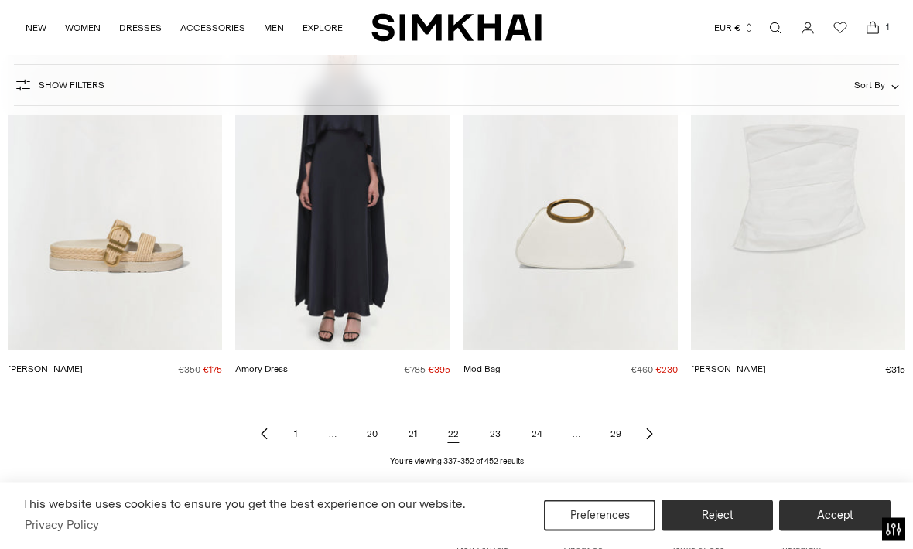
scroll to position [1456, 0]
click at [655, 418] on link "Next page of results" at bounding box center [649, 433] width 19 height 31
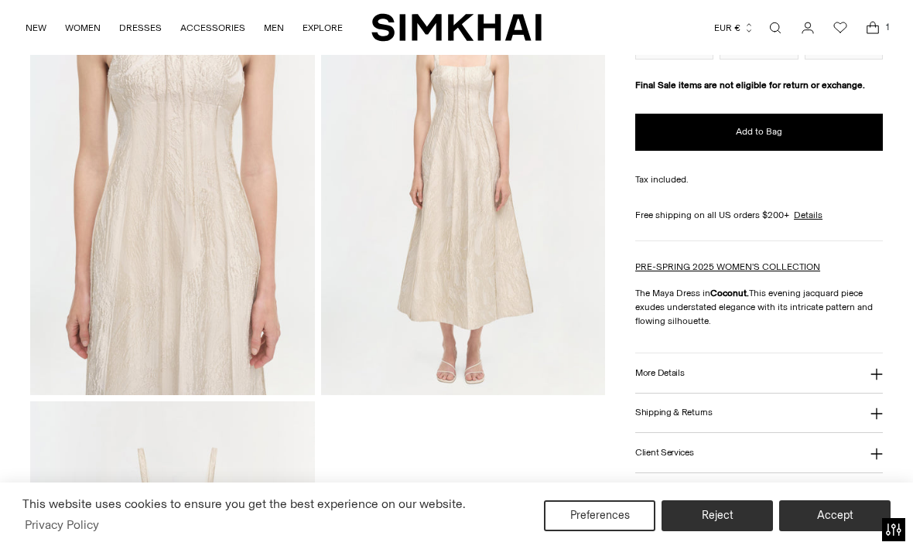
scroll to position [1012, 0]
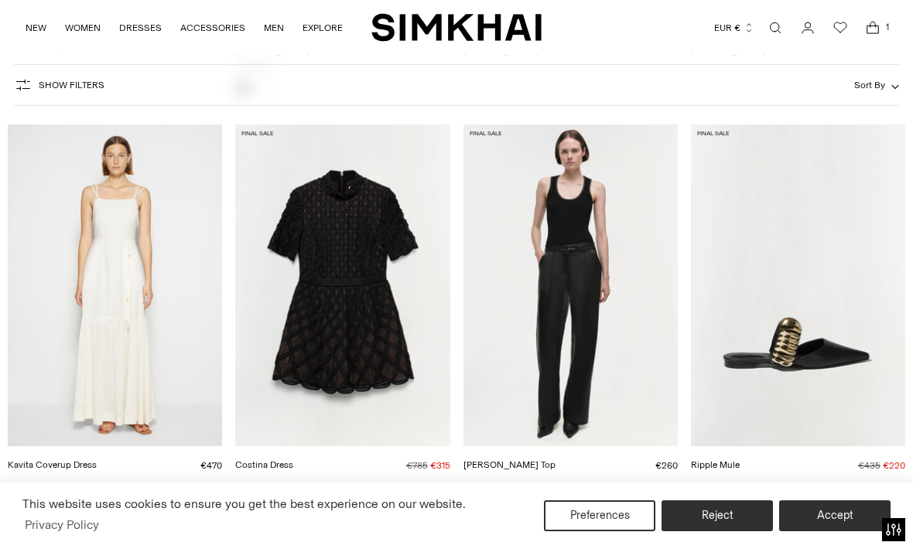
scroll to position [587, 0]
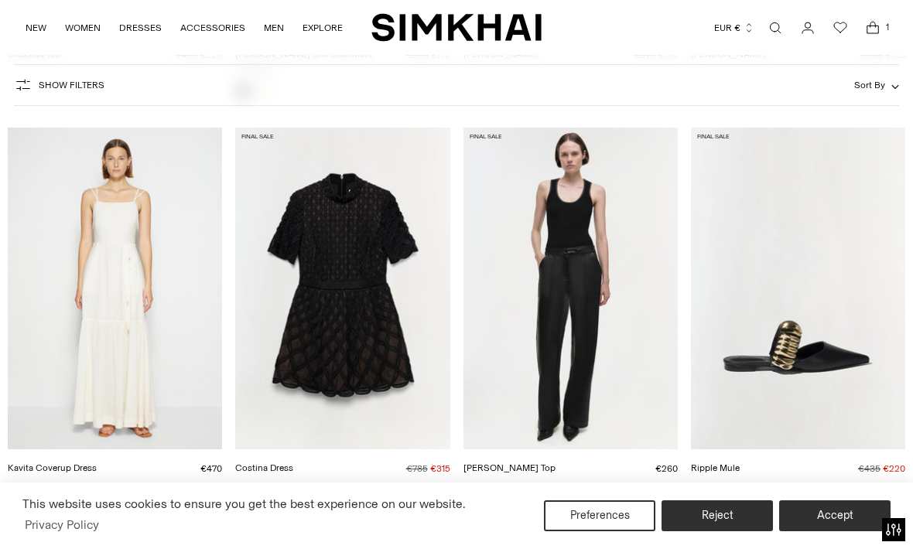
click at [293, 463] on link "Costina Dress" at bounding box center [264, 468] width 58 height 11
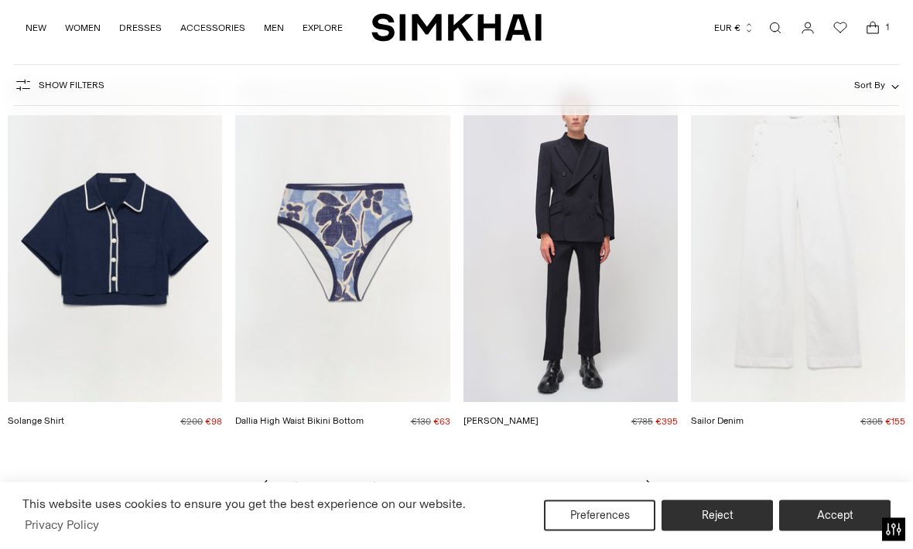
scroll to position [1419, 0]
click at [64, 415] on link "Solange Shirt" at bounding box center [36, 420] width 56 height 11
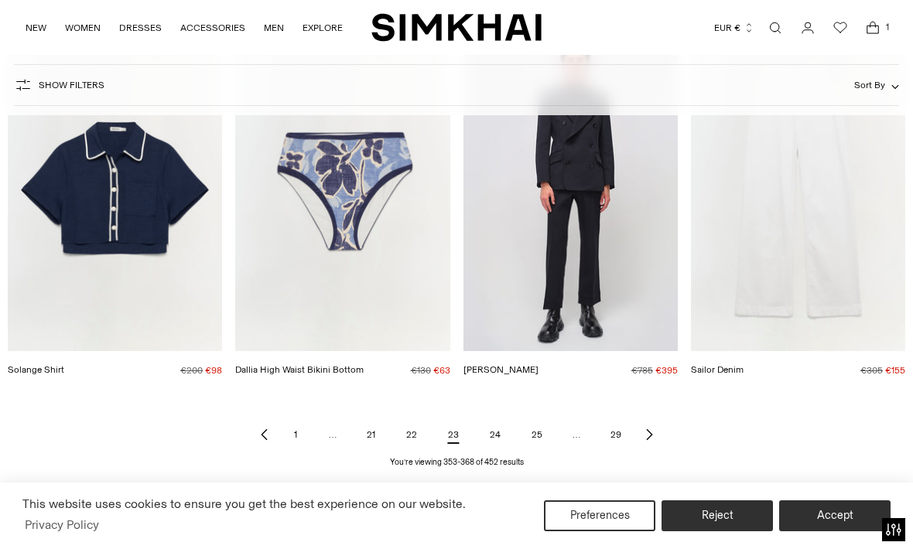
click at [665, 422] on div "1 … 21 22 23 24 25 … 29 You’re viewing 353-368 of 452 results" at bounding box center [456, 445] width 897 height 46
click at [655, 419] on link "Next page of results" at bounding box center [649, 434] width 19 height 31
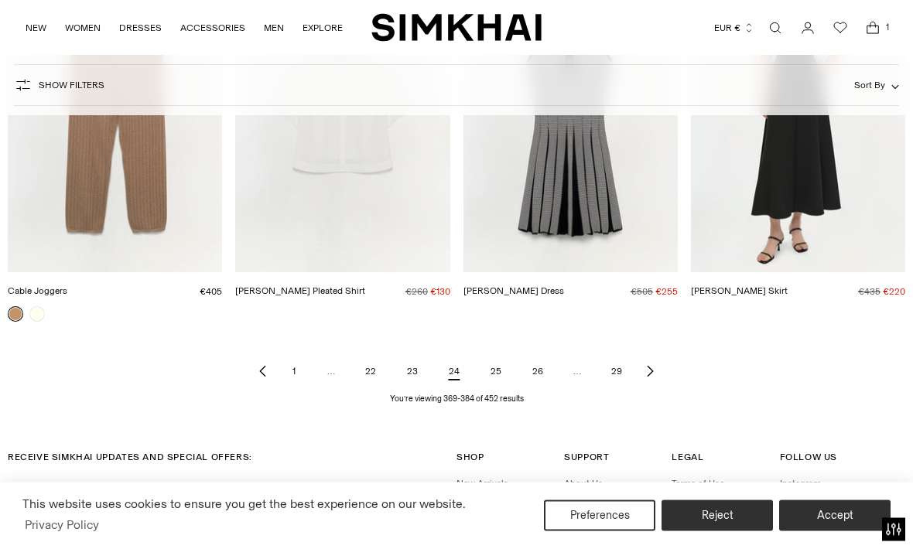
scroll to position [1552, 0]
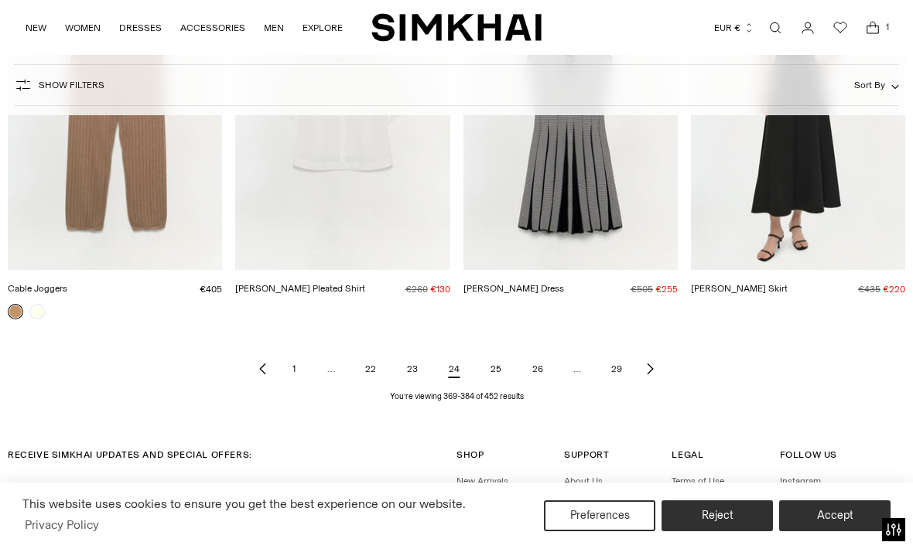
click at [656, 371] on link "Next page of results" at bounding box center [649, 368] width 19 height 31
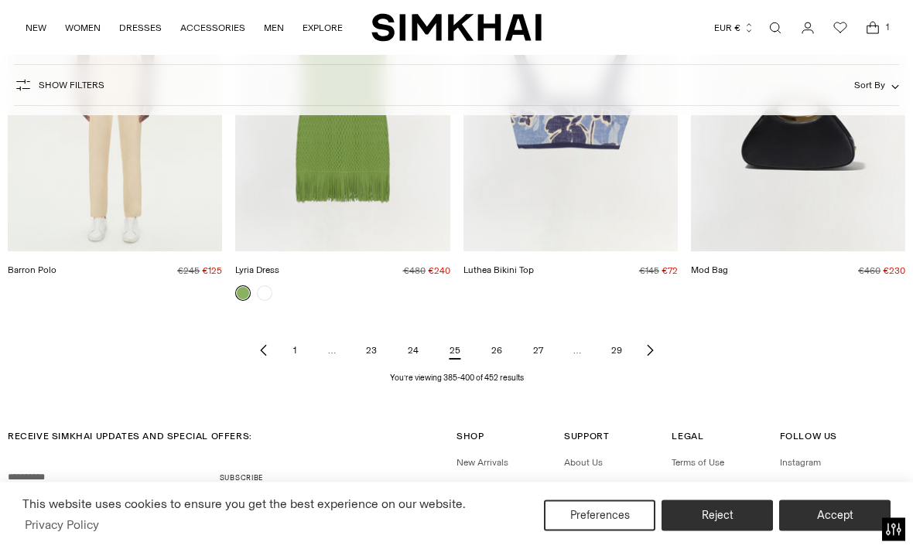
scroll to position [1569, 0]
click at [657, 336] on link "Next page of results" at bounding box center [649, 350] width 19 height 31
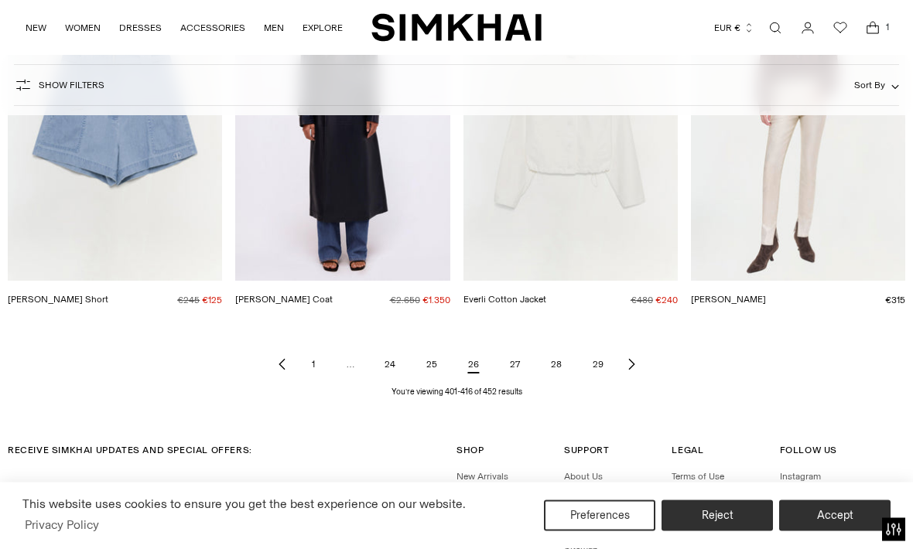
scroll to position [1526, 0]
click at [639, 364] on link "Next page of results" at bounding box center [631, 364] width 19 height 31
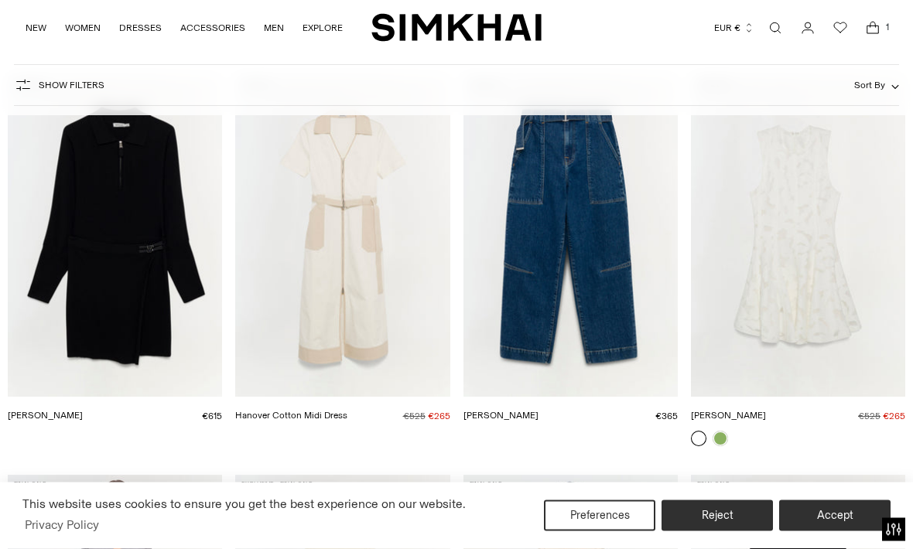
scroll to position [227, 0]
click at [766, 409] on link "Sylvia Dress" at bounding box center [728, 414] width 75 height 11
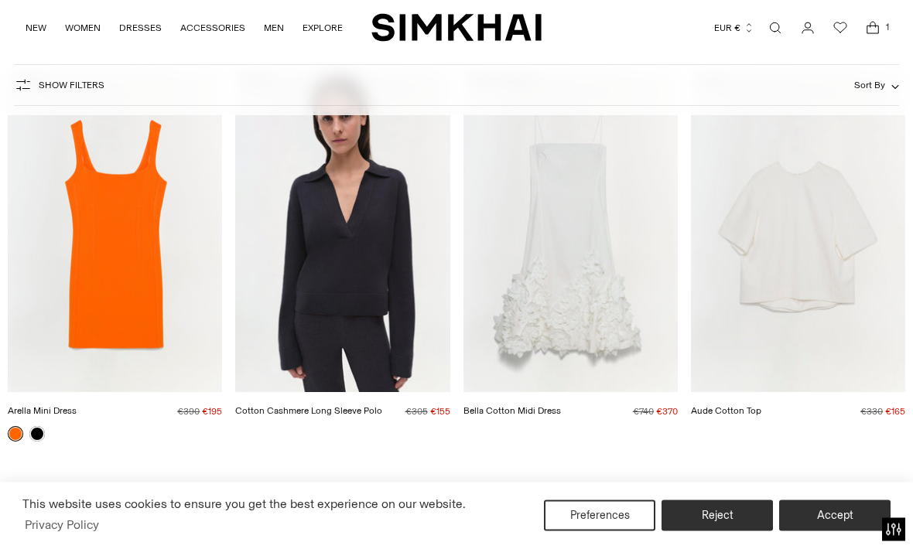
scroll to position [1390, 0]
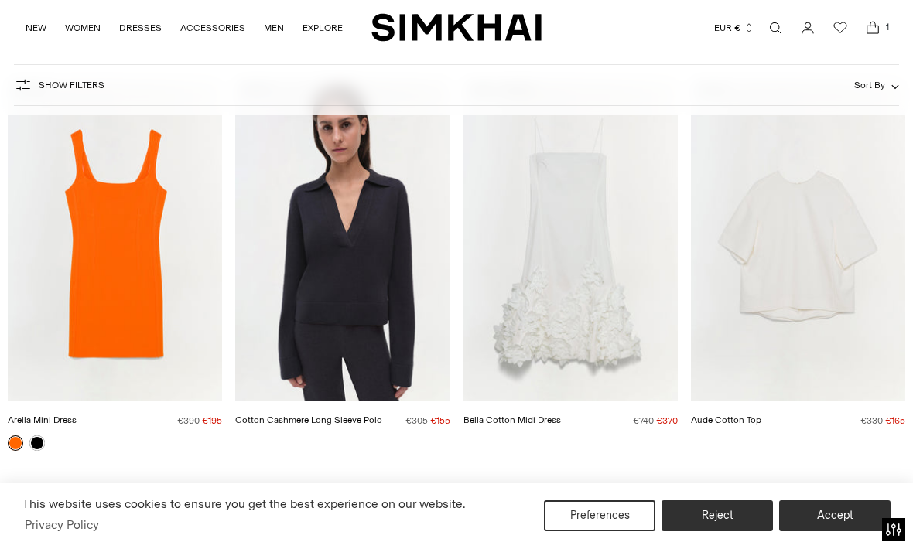
click at [561, 415] on link "Bella Cotton Midi Dress" at bounding box center [511, 420] width 97 height 11
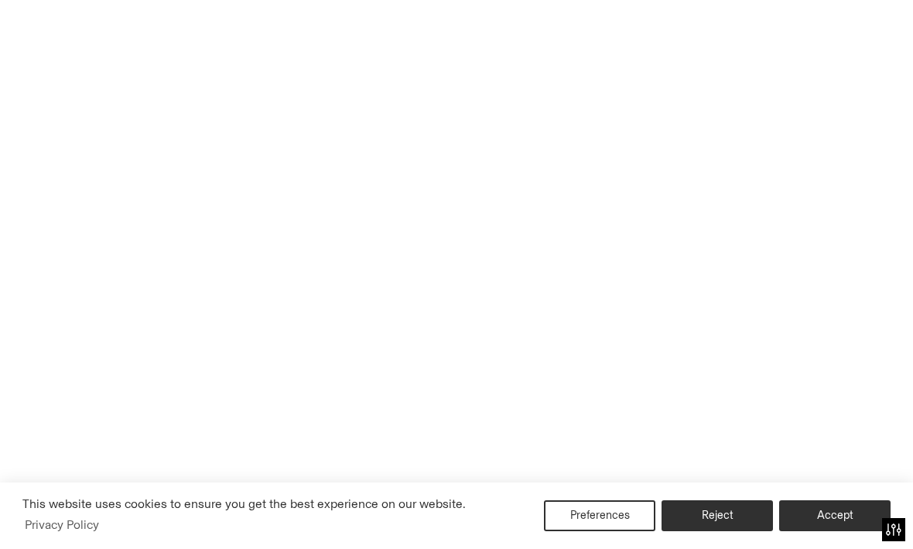
scroll to position [1441, 0]
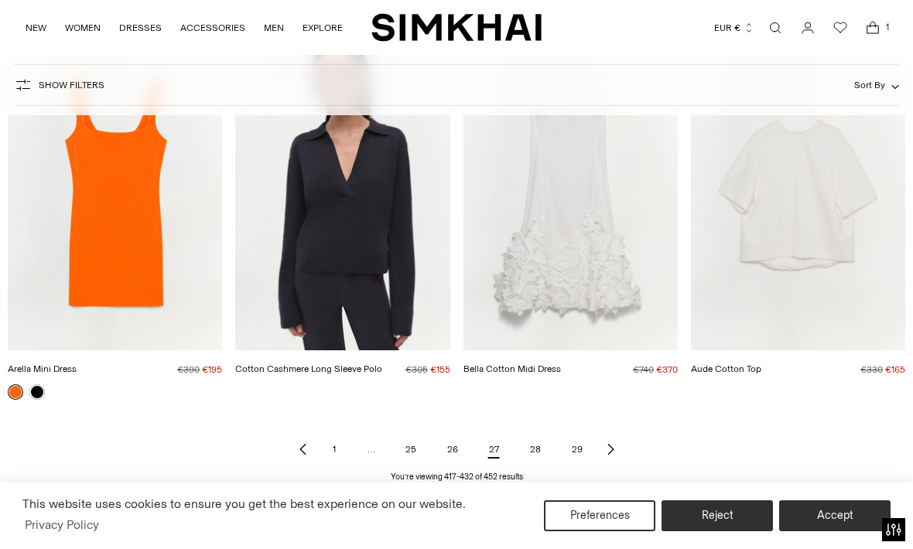
click at [629, 441] on div "1 … 25 26 27 28 29 You’re viewing 417-432 of 452 results" at bounding box center [456, 460] width 897 height 46
click at [618, 440] on link "Next page of results" at bounding box center [610, 449] width 19 height 31
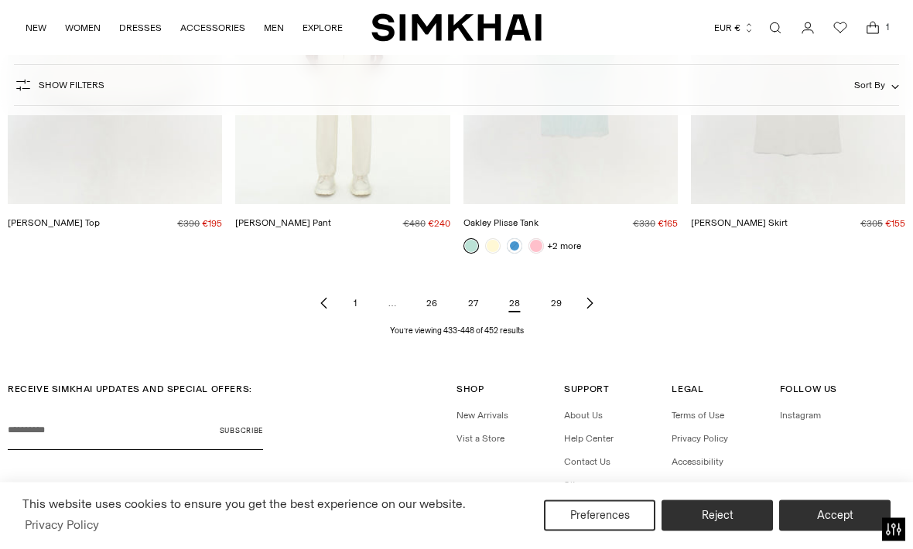
scroll to position [1596, 0]
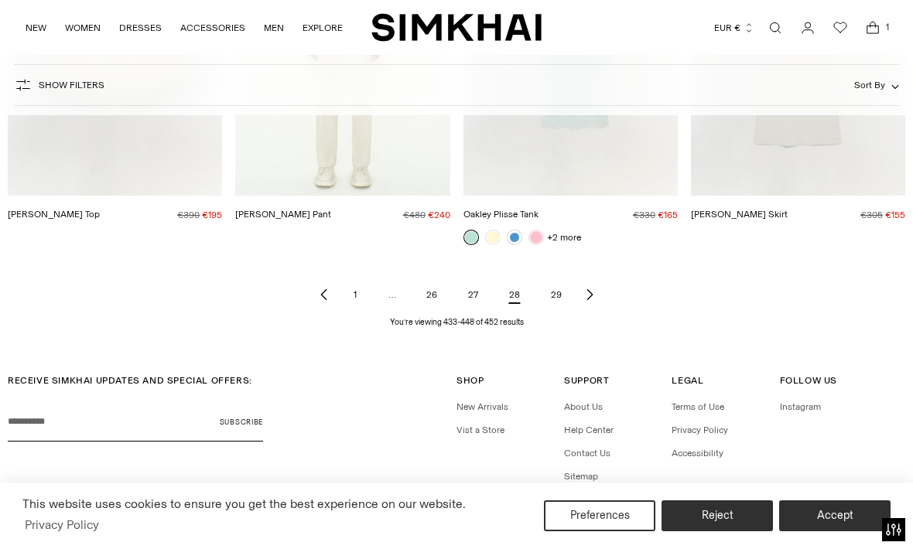
click at [584, 302] on link "Next page of results" at bounding box center [589, 294] width 19 height 31
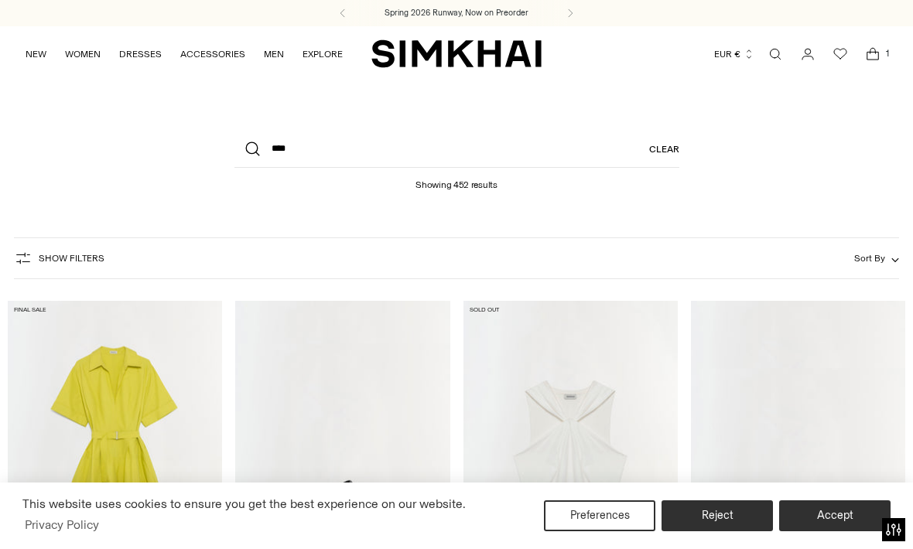
click at [873, 62] on span "Open cart modal" at bounding box center [873, 54] width 22 height 22
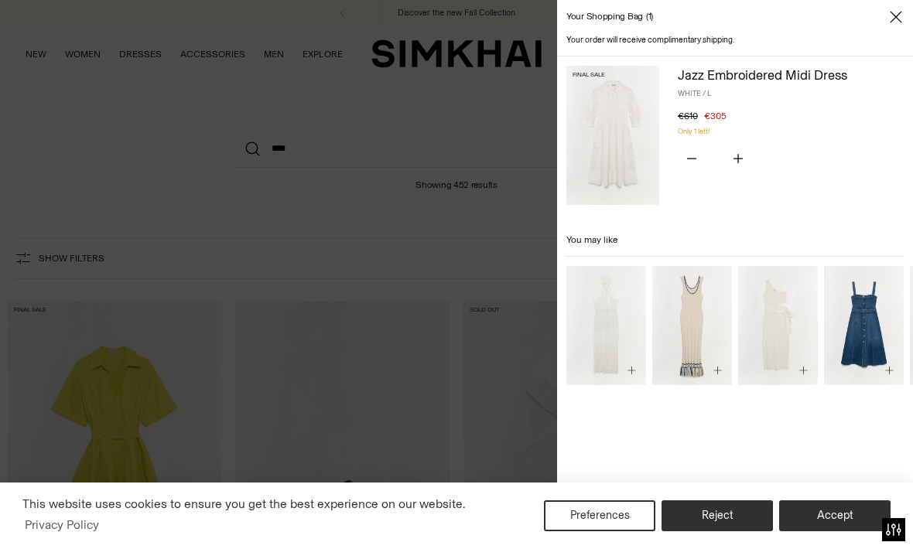
click at [866, 336] on img "Alba Dress" at bounding box center [864, 326] width 80 height 120
click at [784, 353] on img "Aurelia Dress" at bounding box center [778, 326] width 80 height 120
click at [619, 353] on img "Sanchez Dress" at bounding box center [606, 326] width 80 height 120
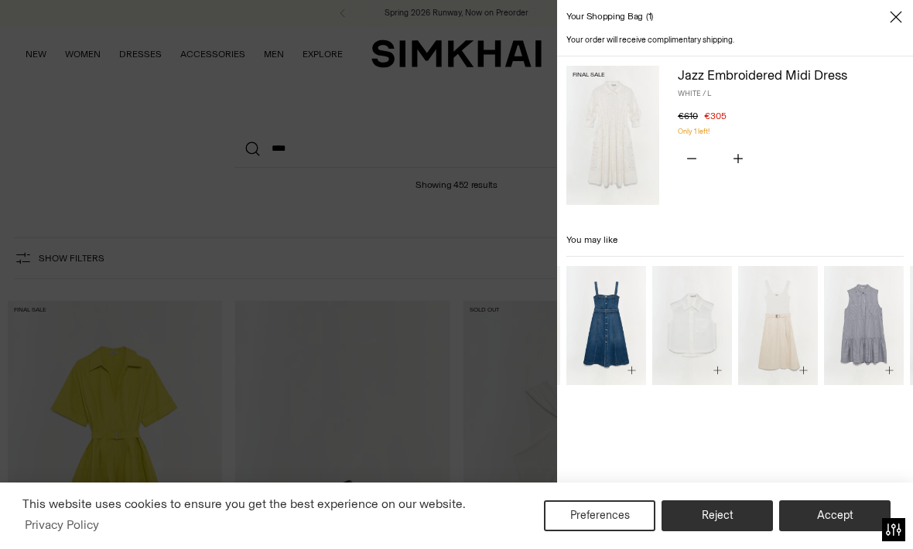
click at [788, 353] on img "Camden Dress" at bounding box center [778, 326] width 80 height 120
click at [844, 357] on img "Candace Dress" at bounding box center [864, 326] width 80 height 120
click at [706, 351] on img "Winslow Shirt" at bounding box center [692, 326] width 80 height 120
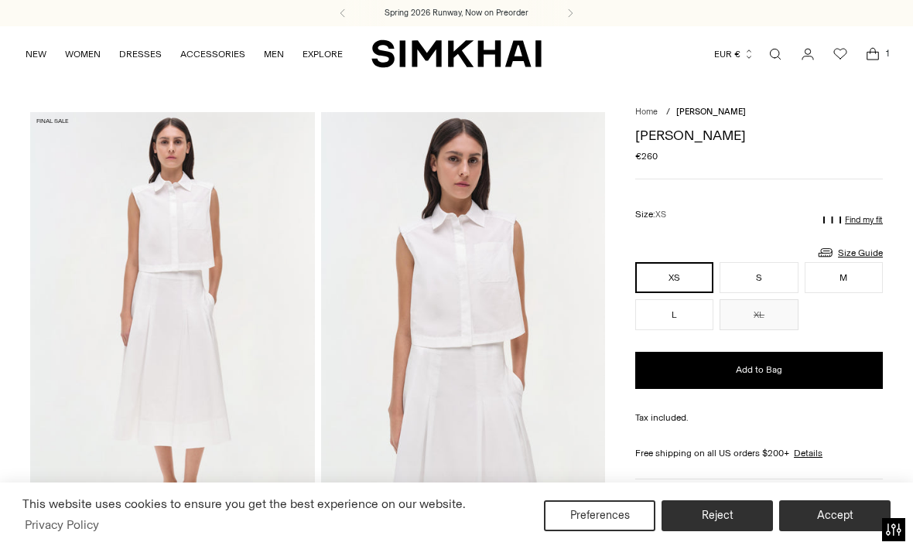
click at [874, 66] on span "Open cart modal" at bounding box center [872, 54] width 31 height 31
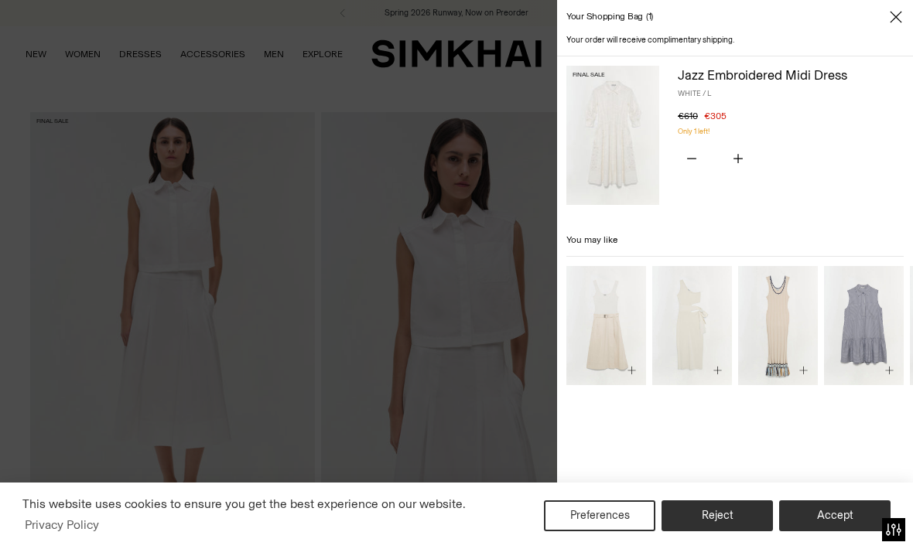
click at [606, 164] on img at bounding box center [612, 135] width 93 height 139
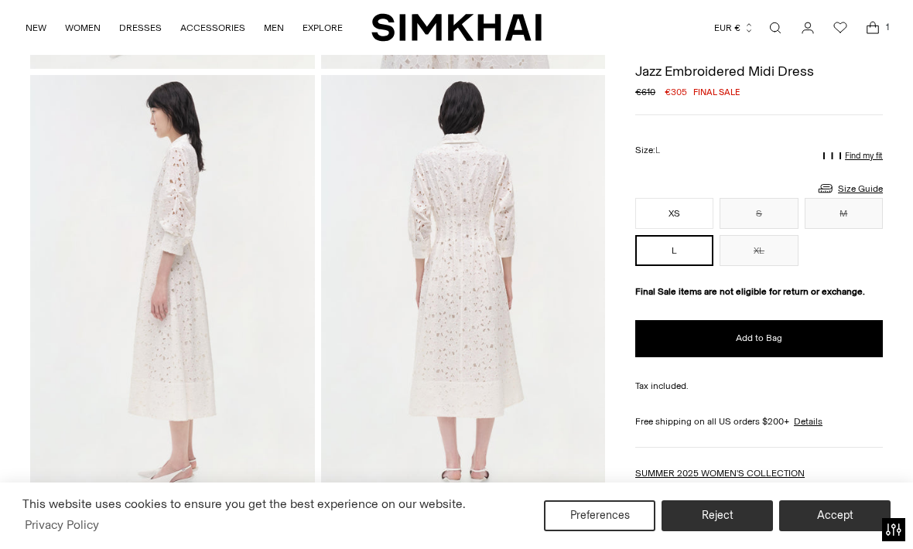
scroll to position [467, 0]
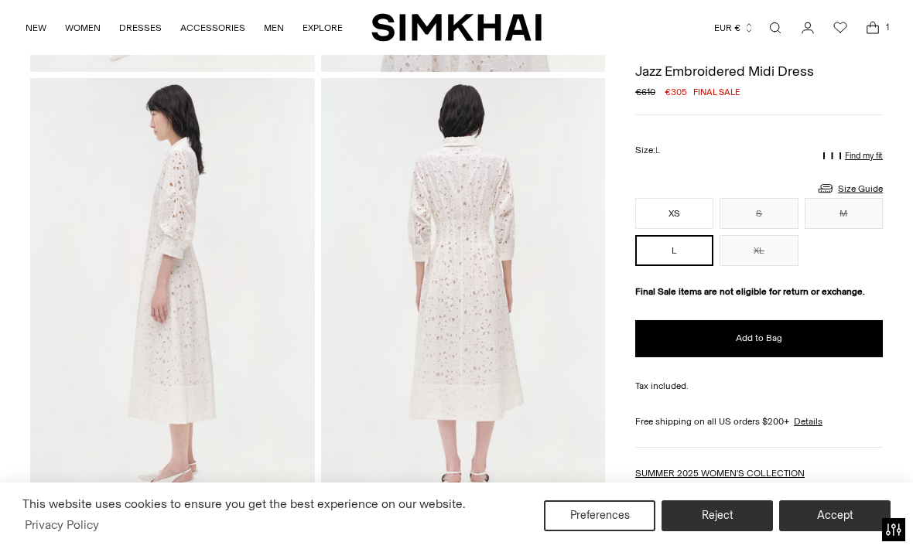
click at [861, 187] on link "Size Guide" at bounding box center [849, 188] width 67 height 19
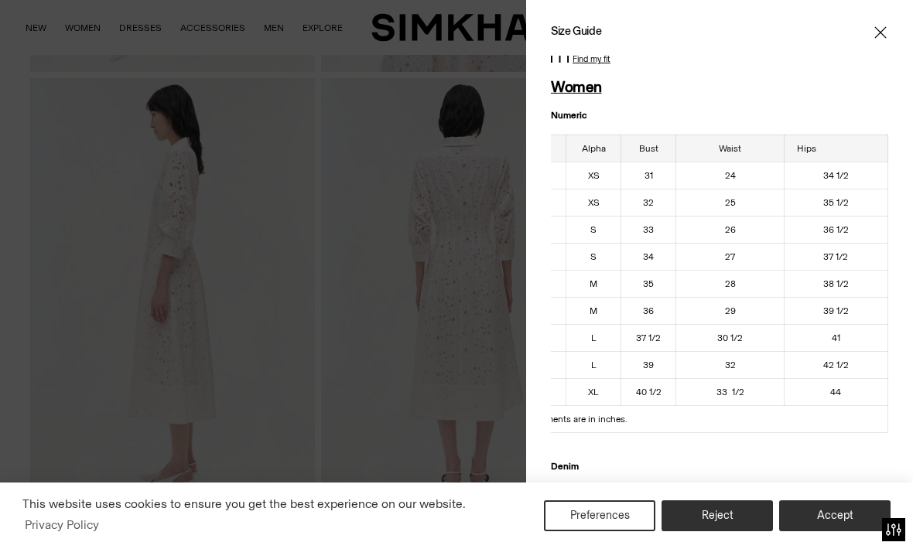
scroll to position [0, 67]
click at [882, 37] on icon "Close" at bounding box center [880, 32] width 12 height 15
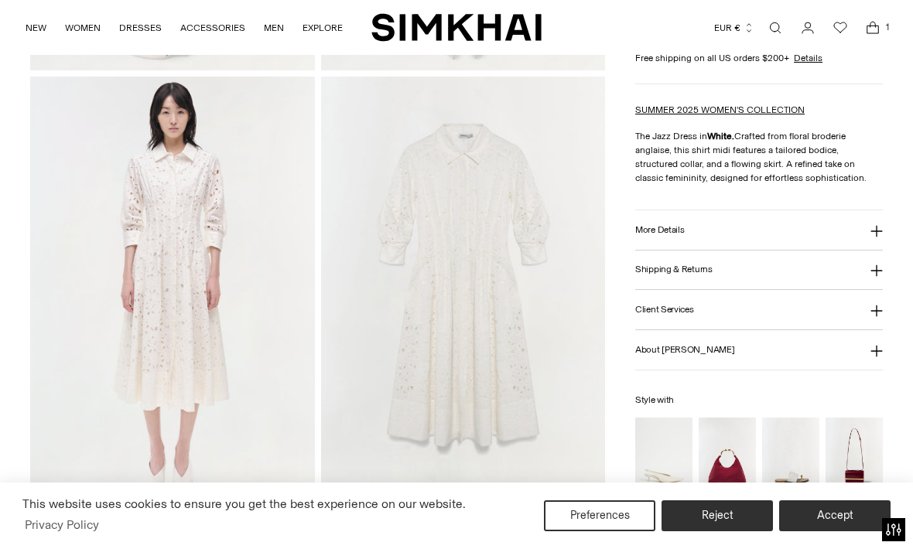
scroll to position [900, 0]
click at [167, 293] on img at bounding box center [172, 290] width 285 height 426
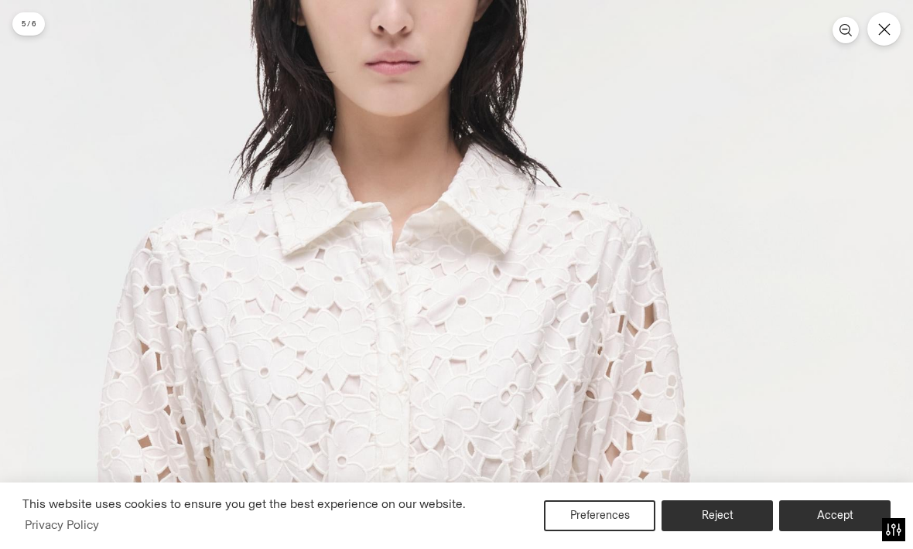
click at [885, 29] on icon "Close" at bounding box center [884, 29] width 12 height 12
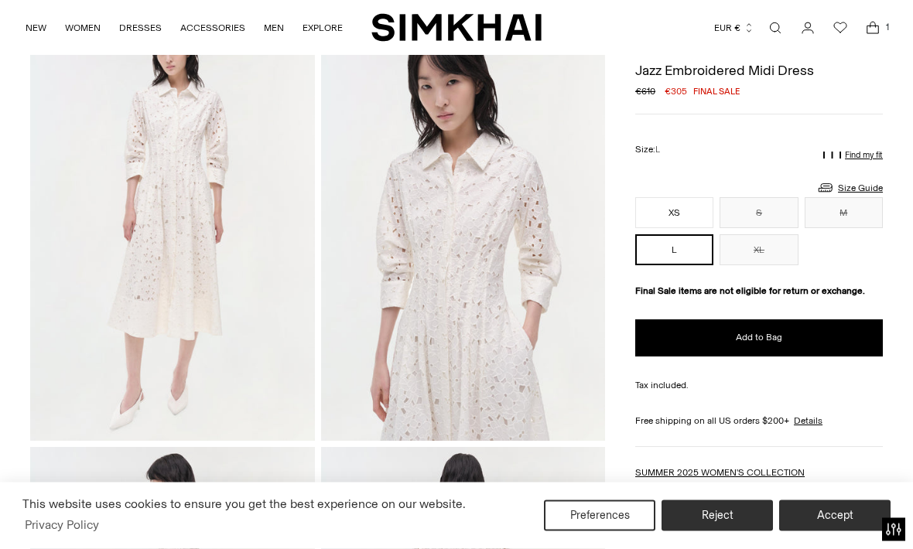
click at [486, 254] on img at bounding box center [463, 228] width 285 height 426
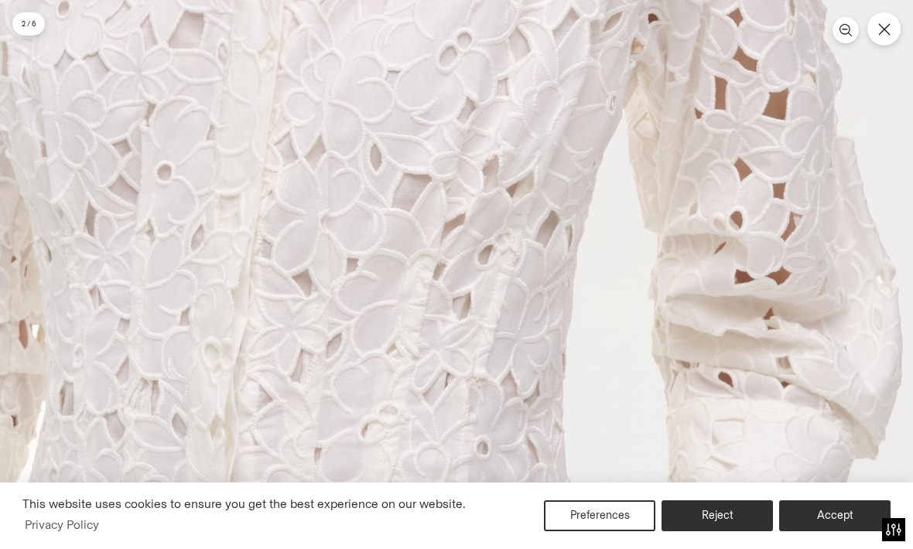
click at [883, 34] on icon "Close" at bounding box center [884, 29] width 12 height 12
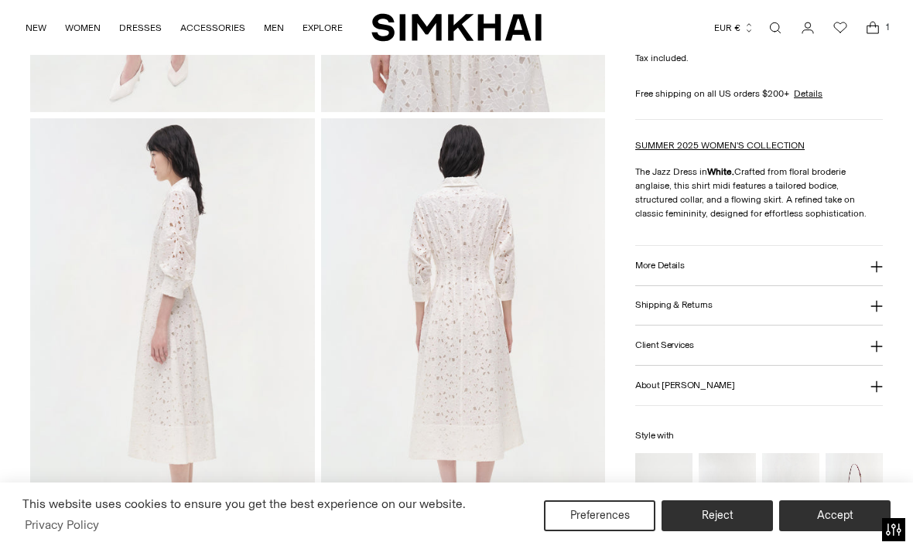
scroll to position [428, 0]
click at [795, 310] on button "Shipping & Returns" at bounding box center [759, 304] width 248 height 39
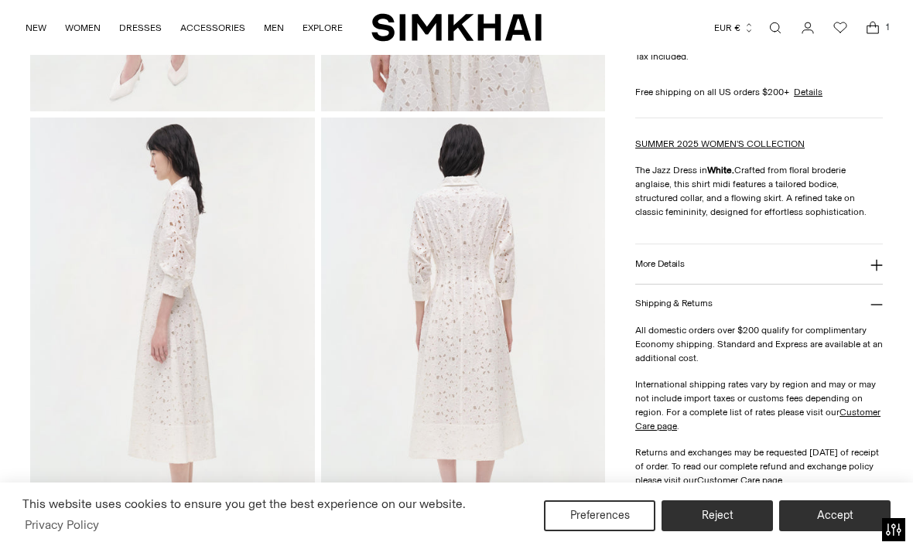
click at [854, 270] on button "More Details" at bounding box center [759, 263] width 248 height 39
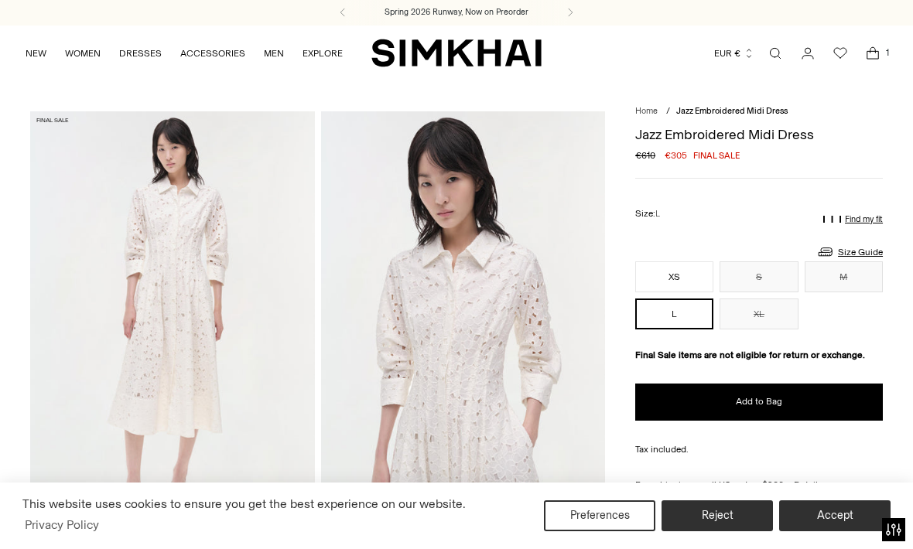
scroll to position [0, 0]
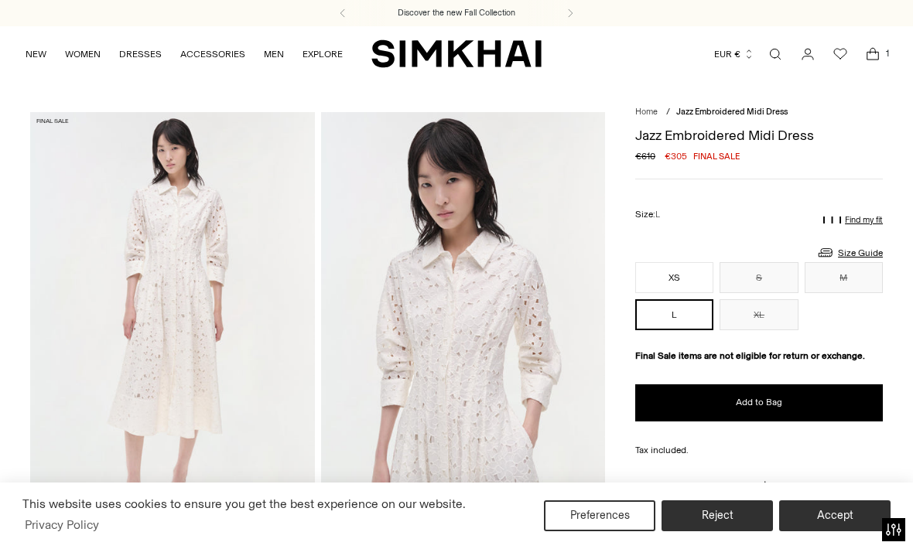
click at [873, 60] on icon "Open cart modal" at bounding box center [873, 56] width 12 height 8
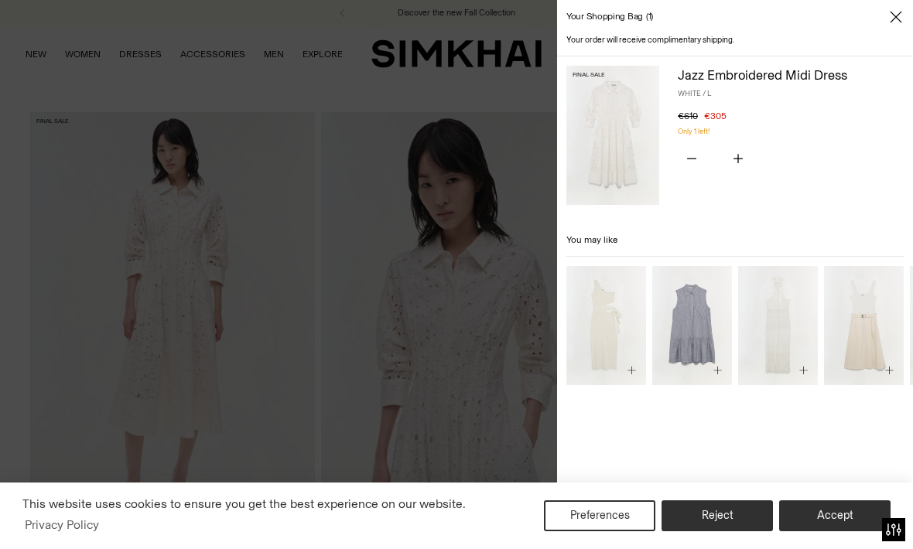
click at [629, 163] on img at bounding box center [612, 135] width 93 height 139
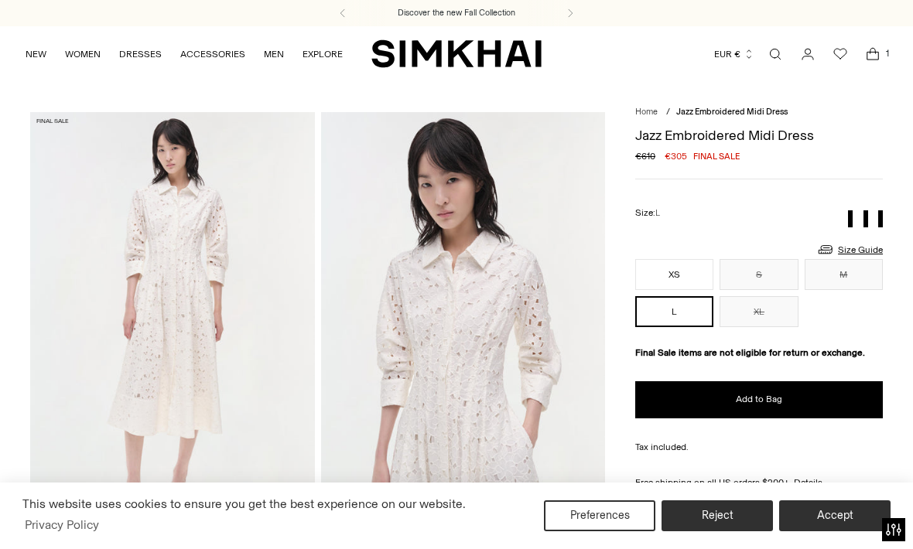
click at [876, 59] on icon "Open cart modal" at bounding box center [873, 56] width 12 height 8
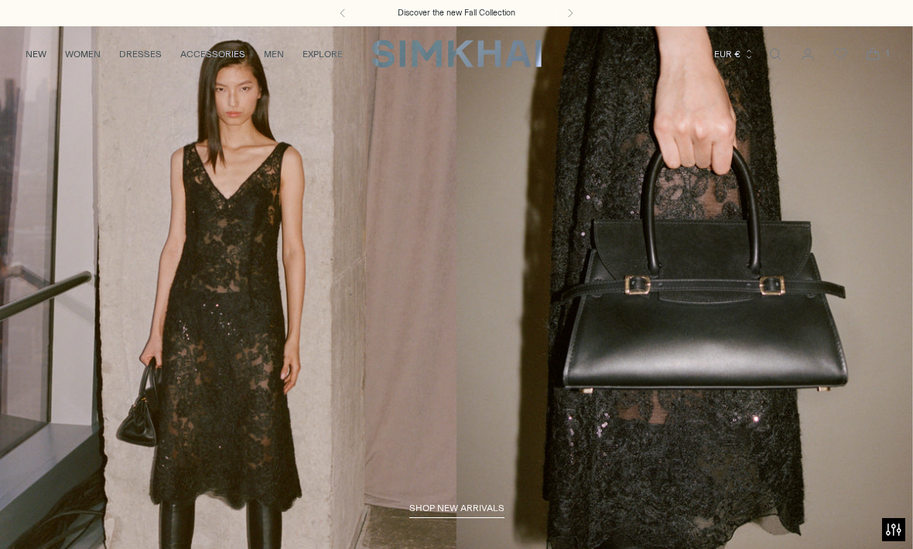
click at [193, 281] on link "/collections/new-arrivals" at bounding box center [456, 288] width 913 height 524
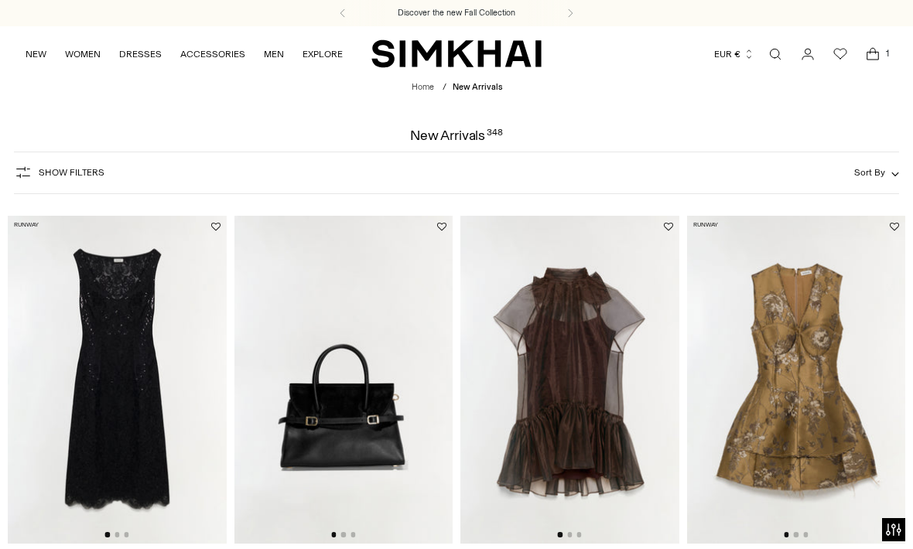
click at [145, 322] on img at bounding box center [117, 380] width 219 height 328
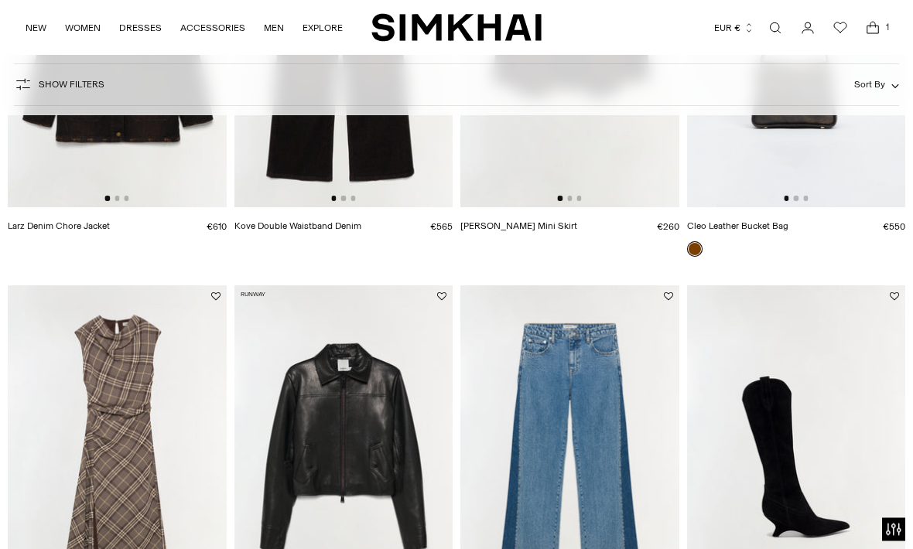
scroll to position [1609, 0]
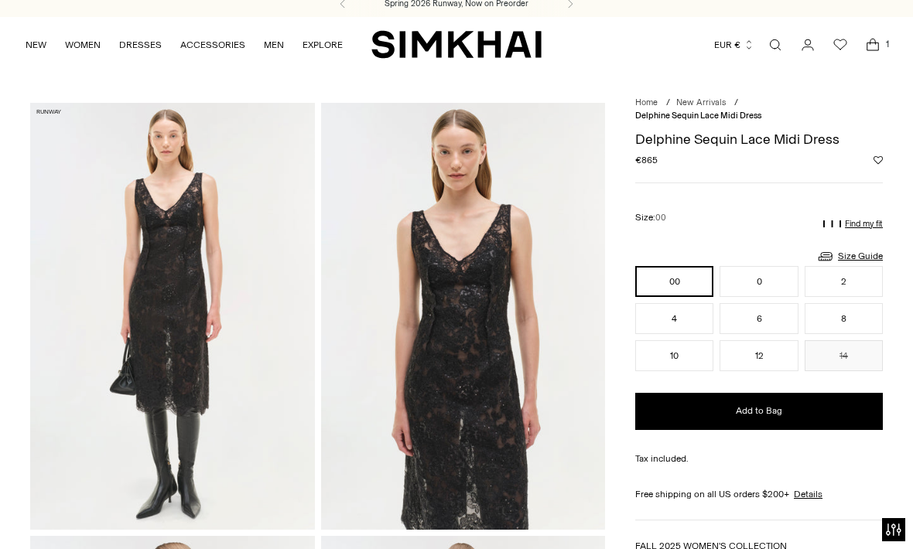
scroll to position [5, 0]
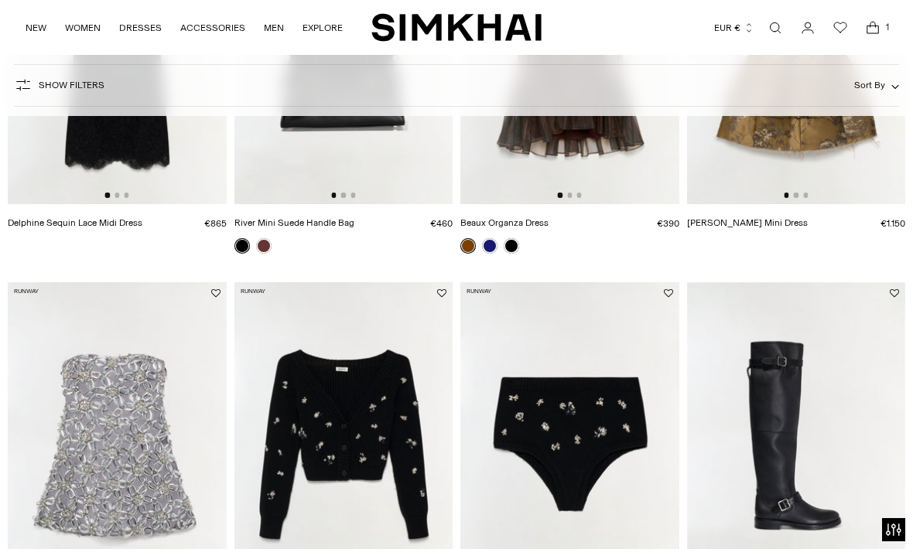
scroll to position [340, 0]
click at [876, 31] on icon "Open cart modal" at bounding box center [873, 27] width 22 height 15
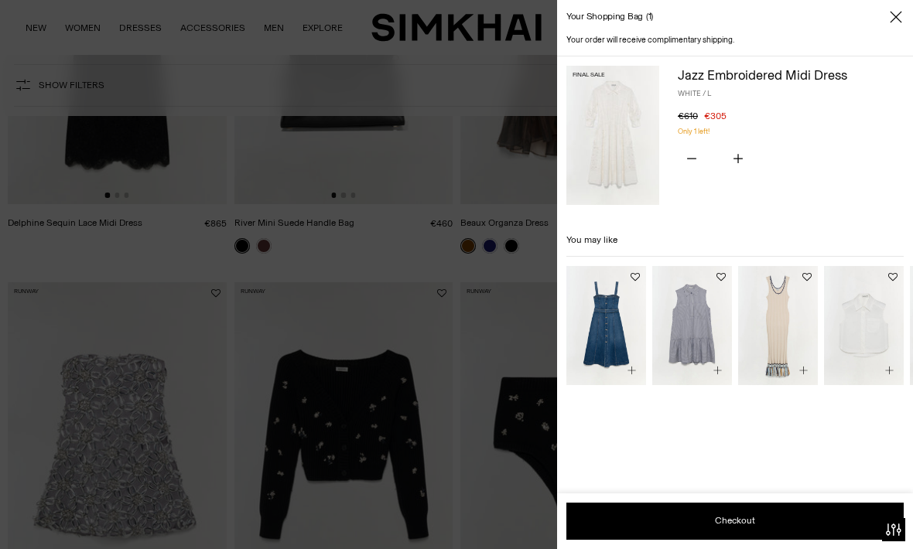
click at [609, 134] on img at bounding box center [612, 135] width 93 height 139
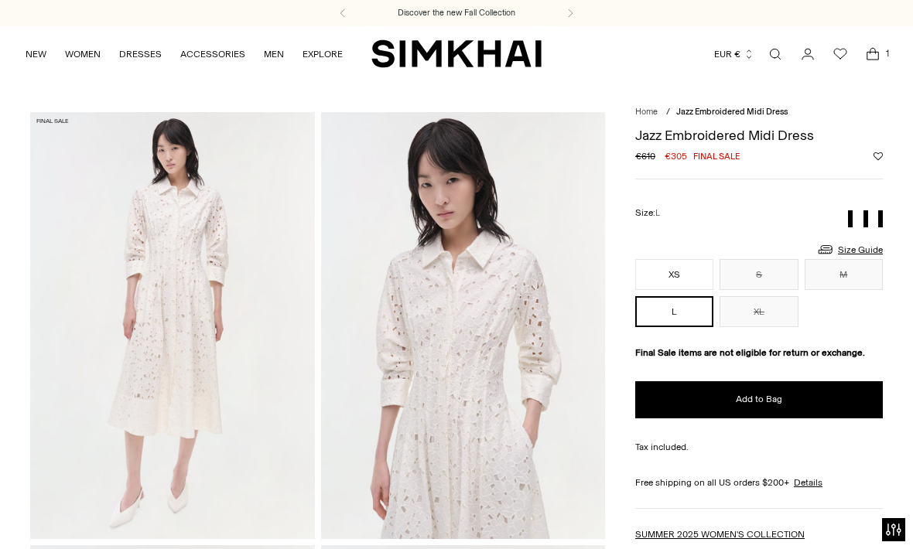
click at [481, 314] on img at bounding box center [463, 325] width 285 height 426
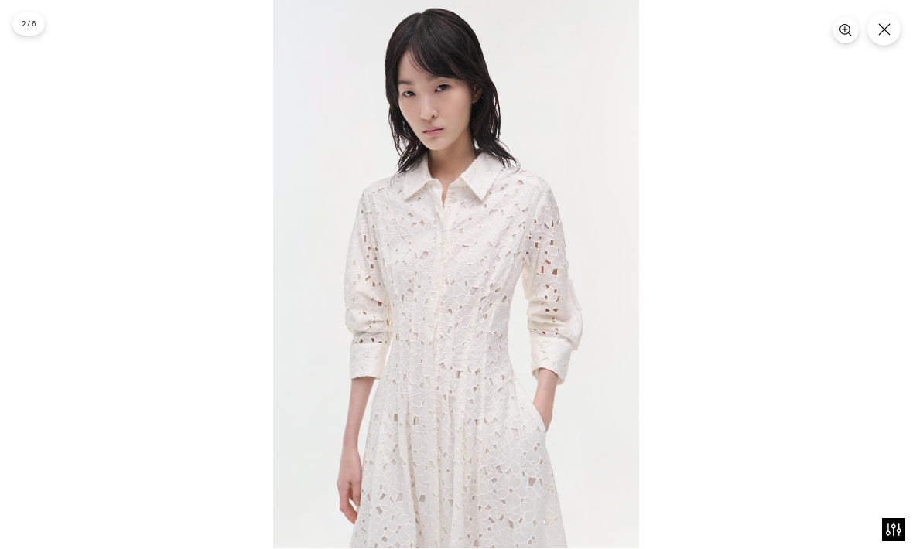
click at [480, 314] on img at bounding box center [456, 274] width 366 height 549
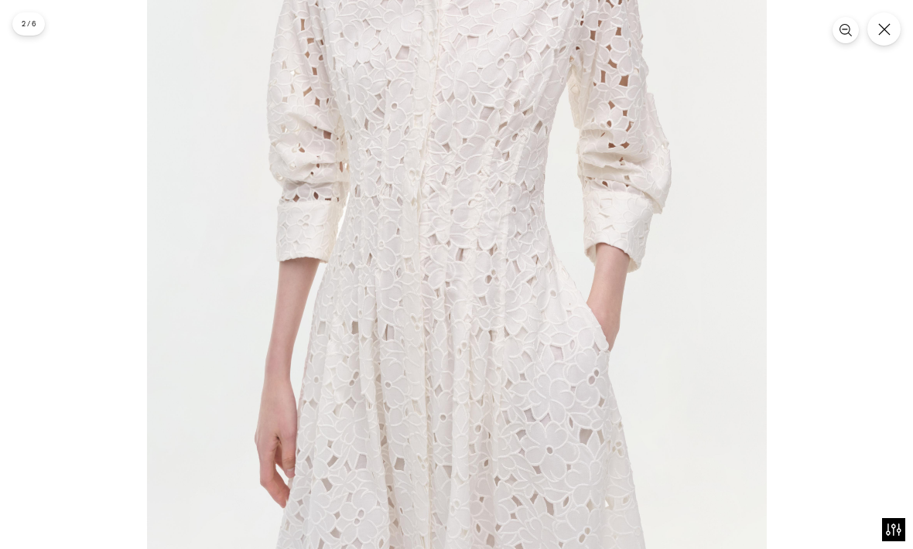
click at [883, 39] on button "Close" at bounding box center [883, 28] width 33 height 33
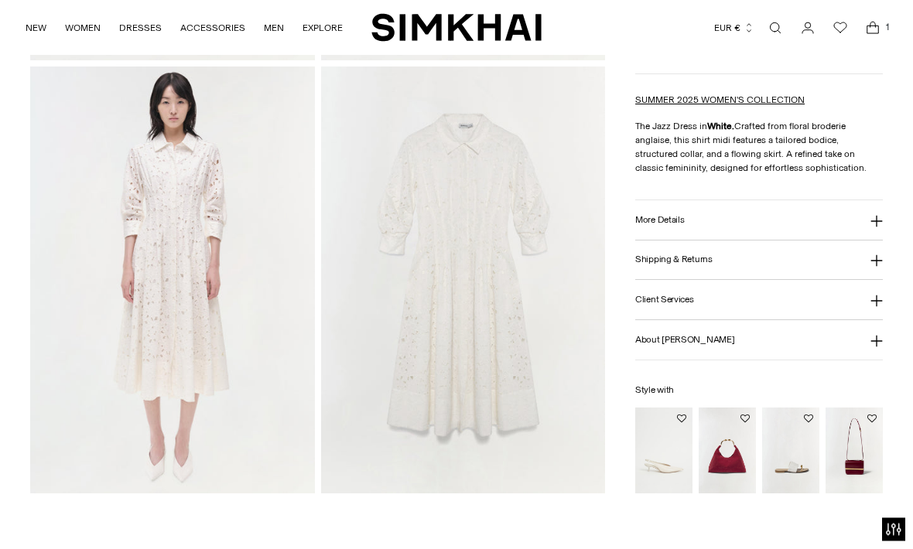
scroll to position [911, 0]
click at [173, 303] on img at bounding box center [172, 280] width 285 height 426
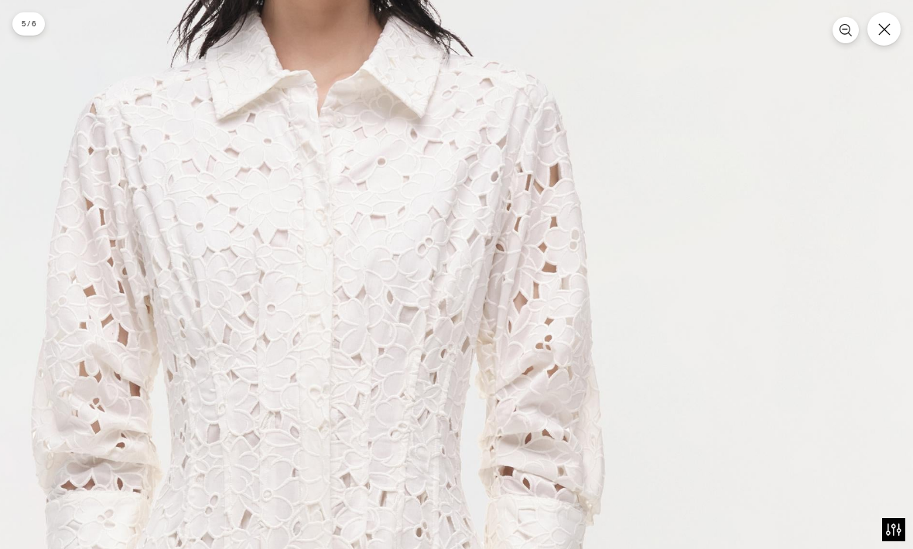
click at [882, 29] on icon "Close" at bounding box center [884, 29] width 12 height 12
